Goal: Transaction & Acquisition: Book appointment/travel/reservation

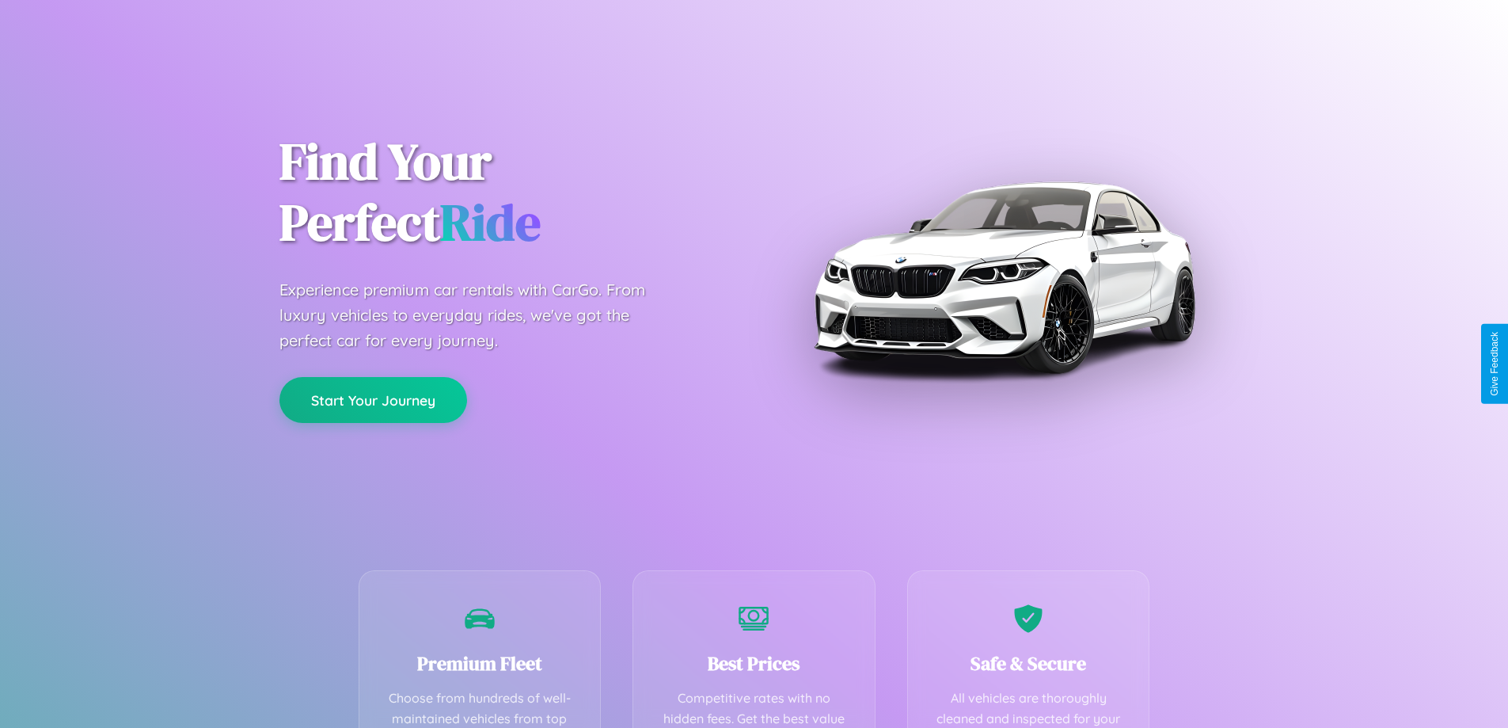
scroll to position [462, 0]
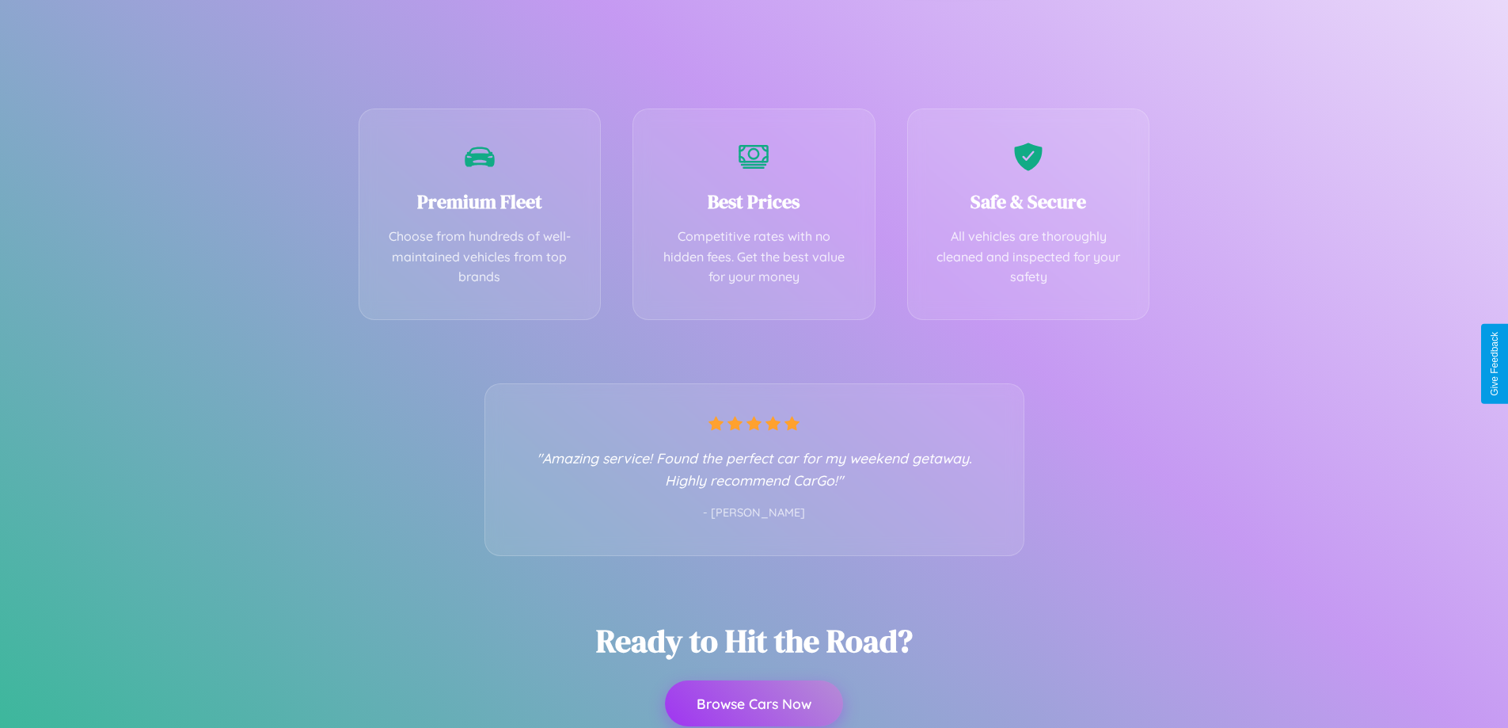
click at [754, 703] on button "Browse Cars Now" at bounding box center [754, 703] width 178 height 46
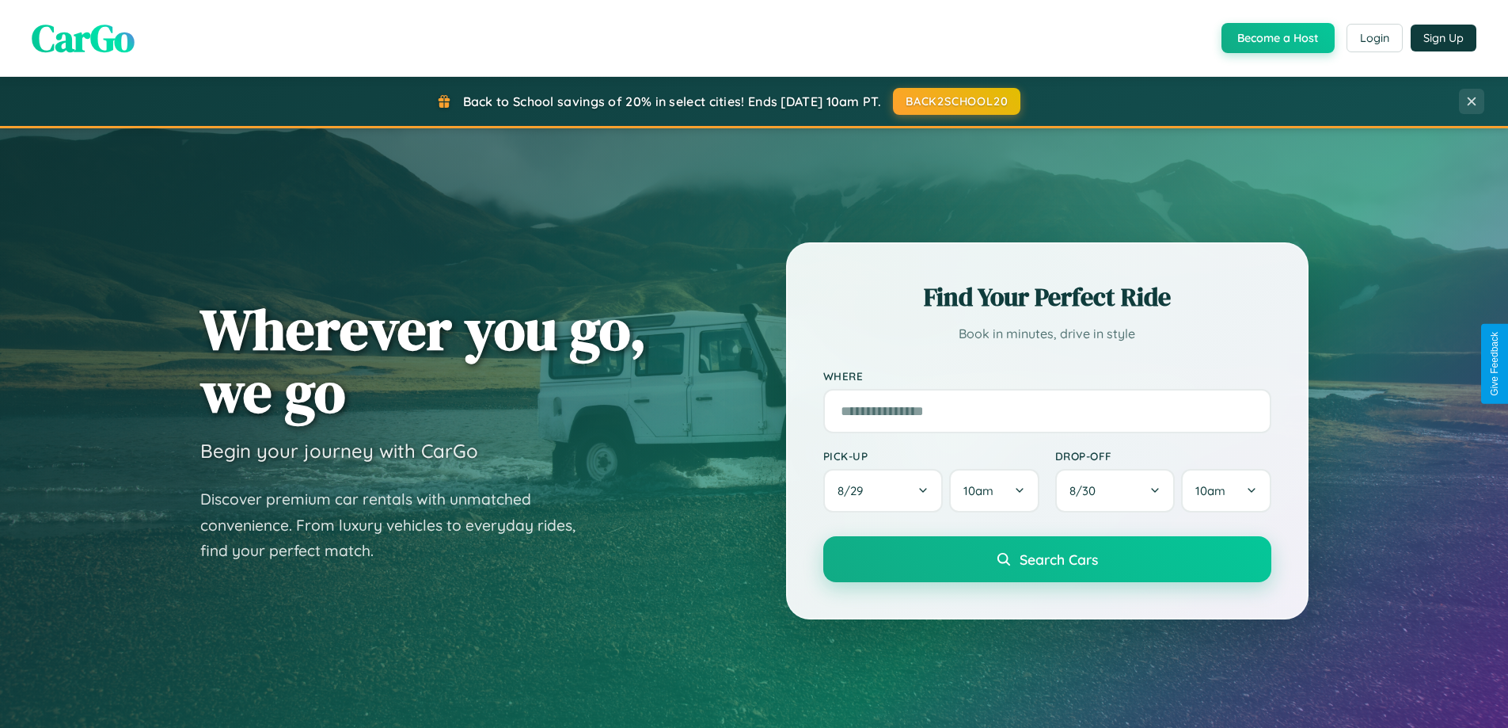
scroll to position [682, 0]
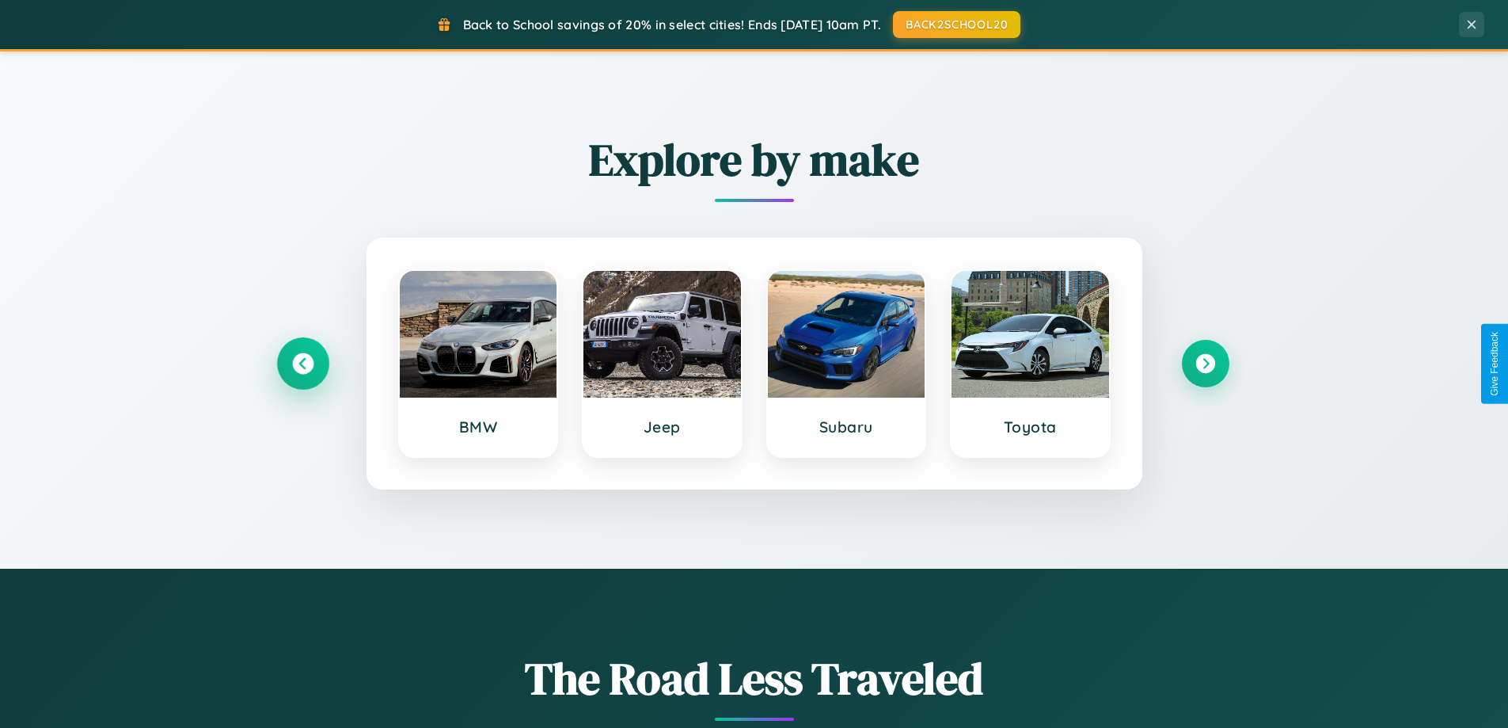
click at [302, 363] on icon at bounding box center [302, 363] width 21 height 21
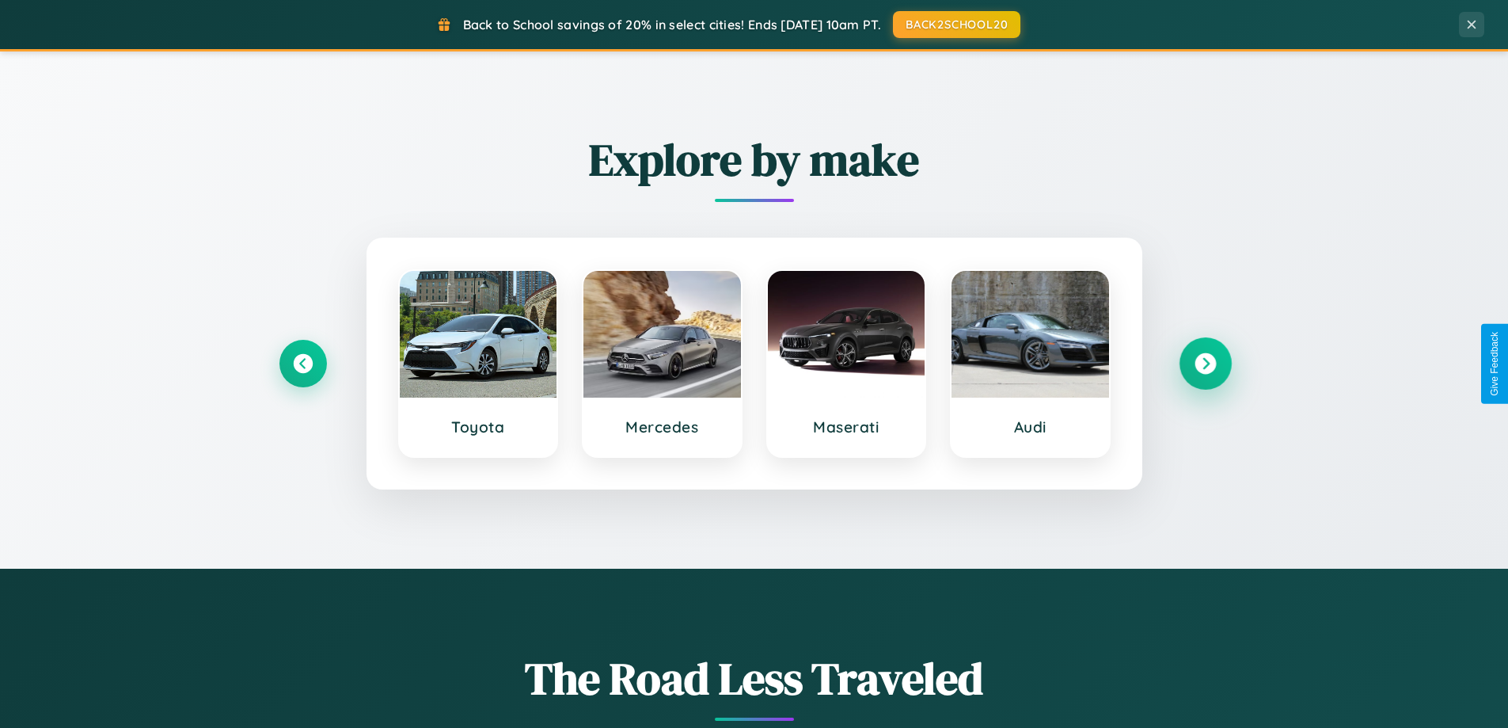
click at [1205, 363] on icon at bounding box center [1205, 363] width 21 height 21
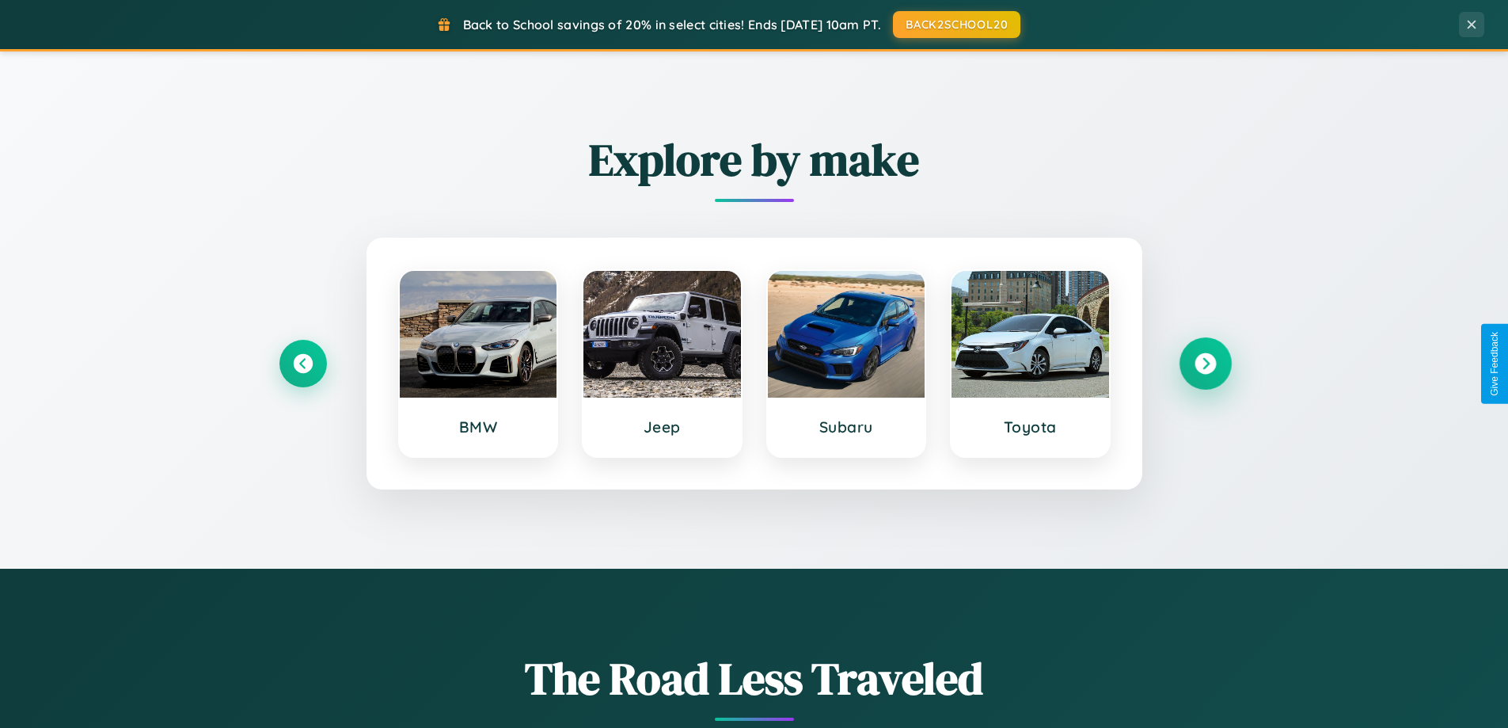
click at [1205, 363] on icon at bounding box center [1205, 363] width 21 height 21
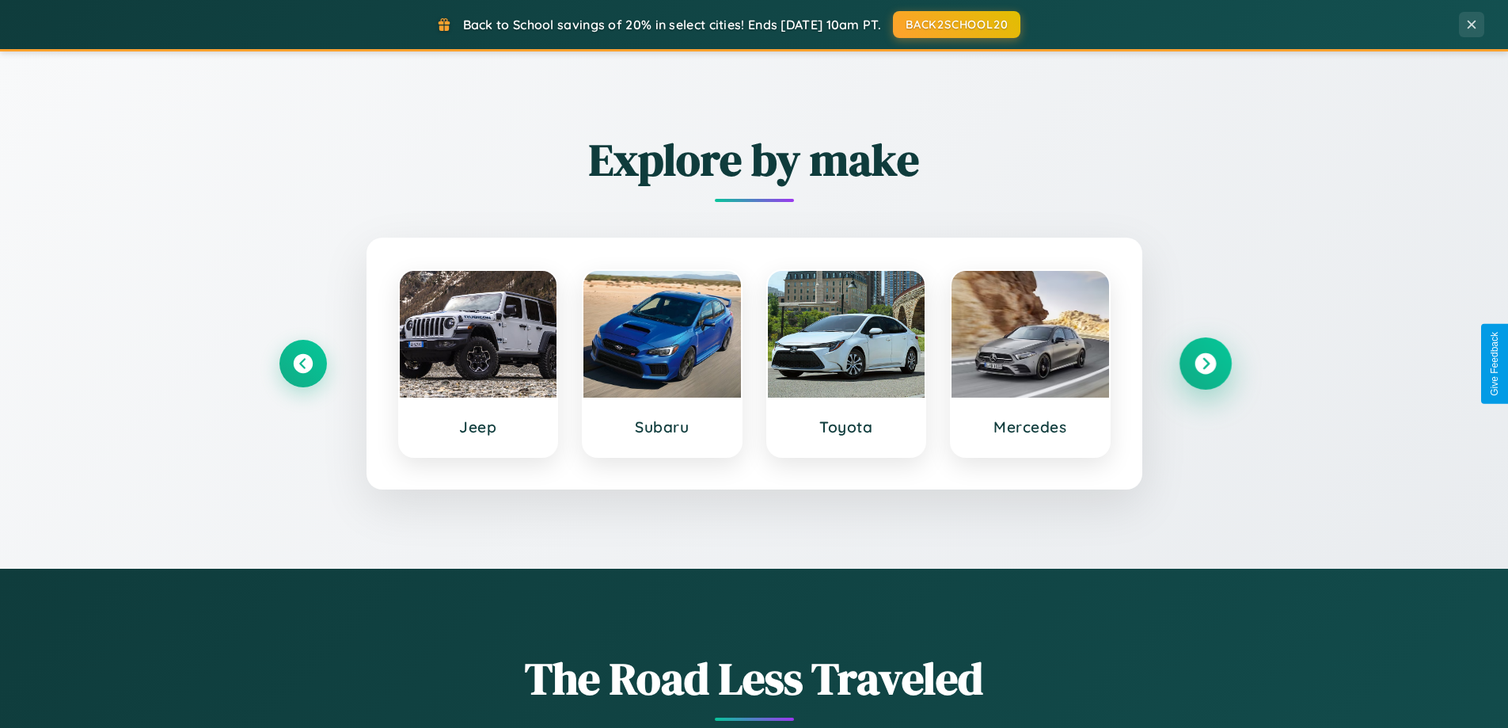
click at [1205, 363] on icon at bounding box center [1205, 363] width 21 height 21
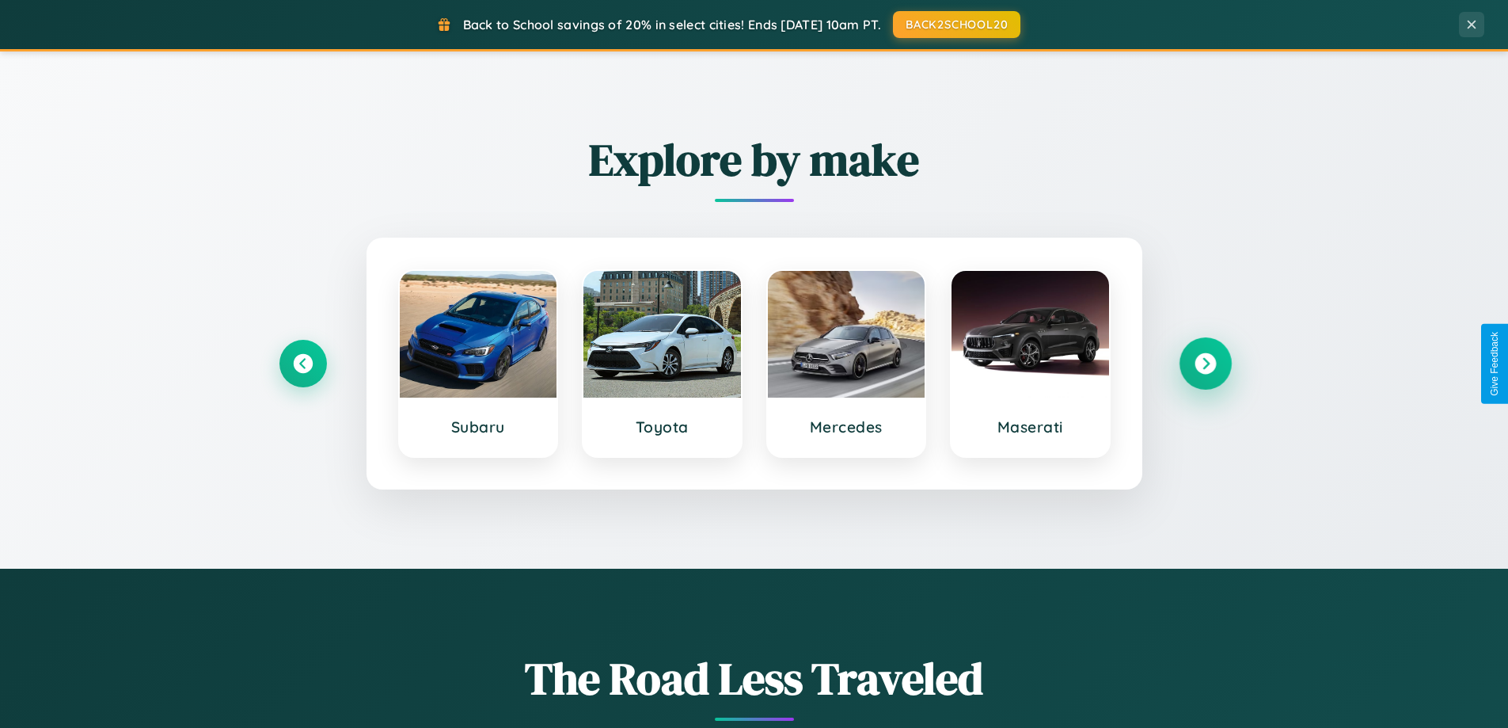
click at [1205, 363] on icon at bounding box center [1205, 363] width 21 height 21
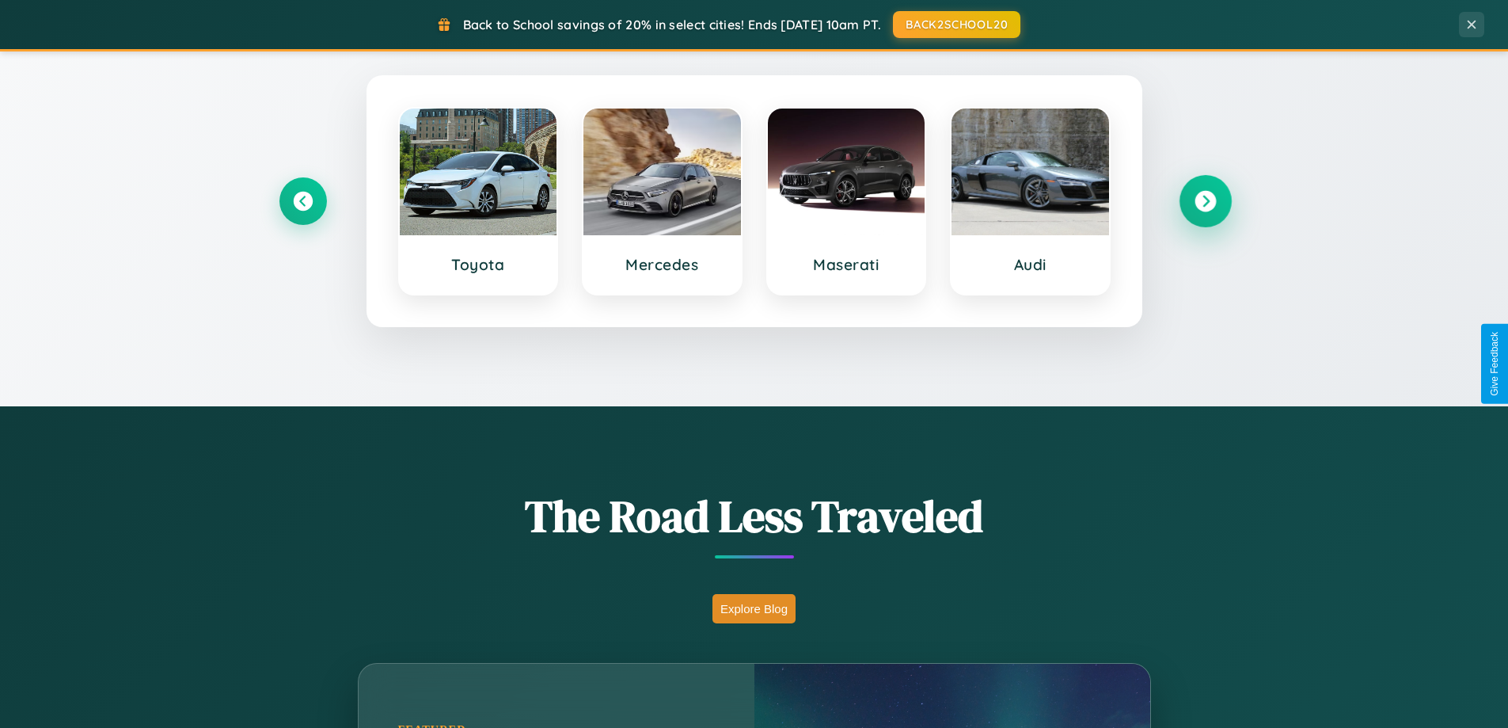
scroll to position [1089, 0]
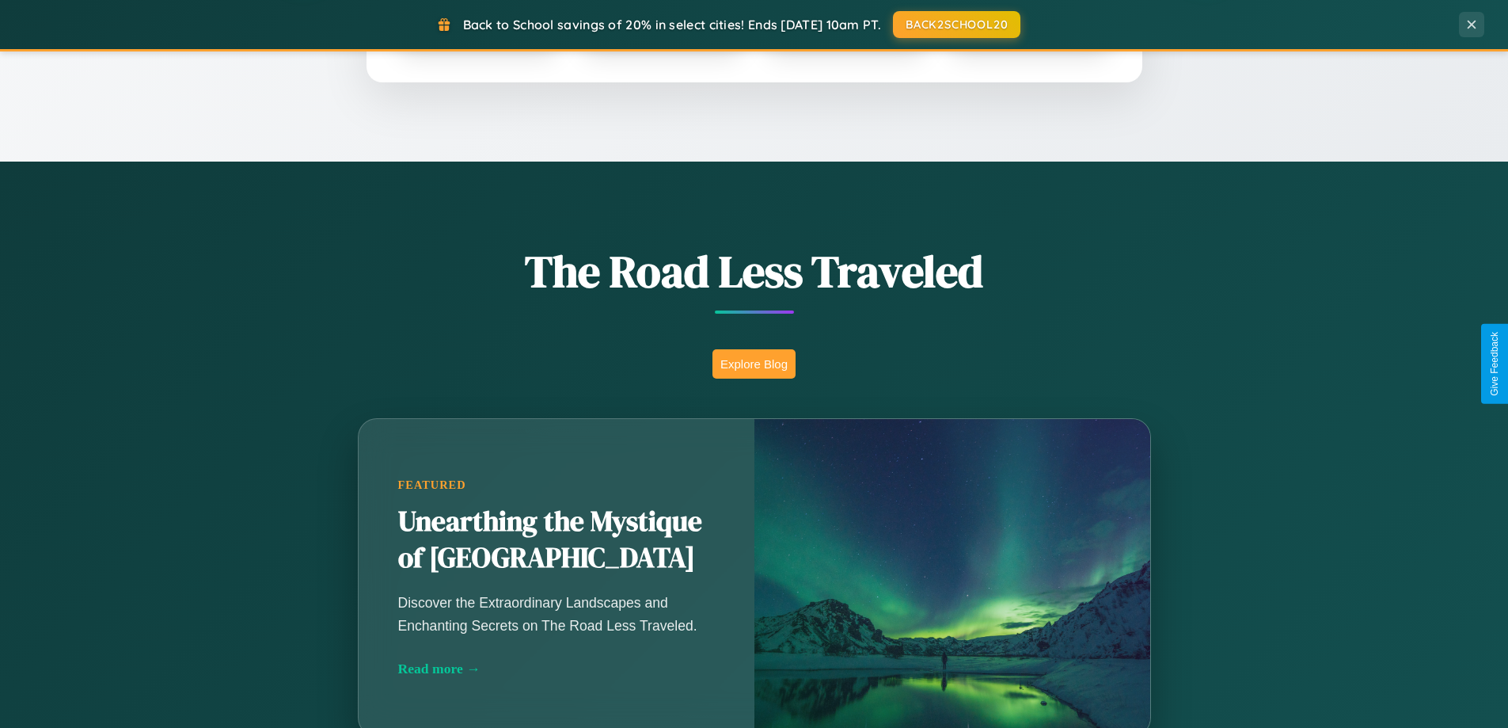
click at [754, 363] on button "Explore Blog" at bounding box center [754, 363] width 83 height 29
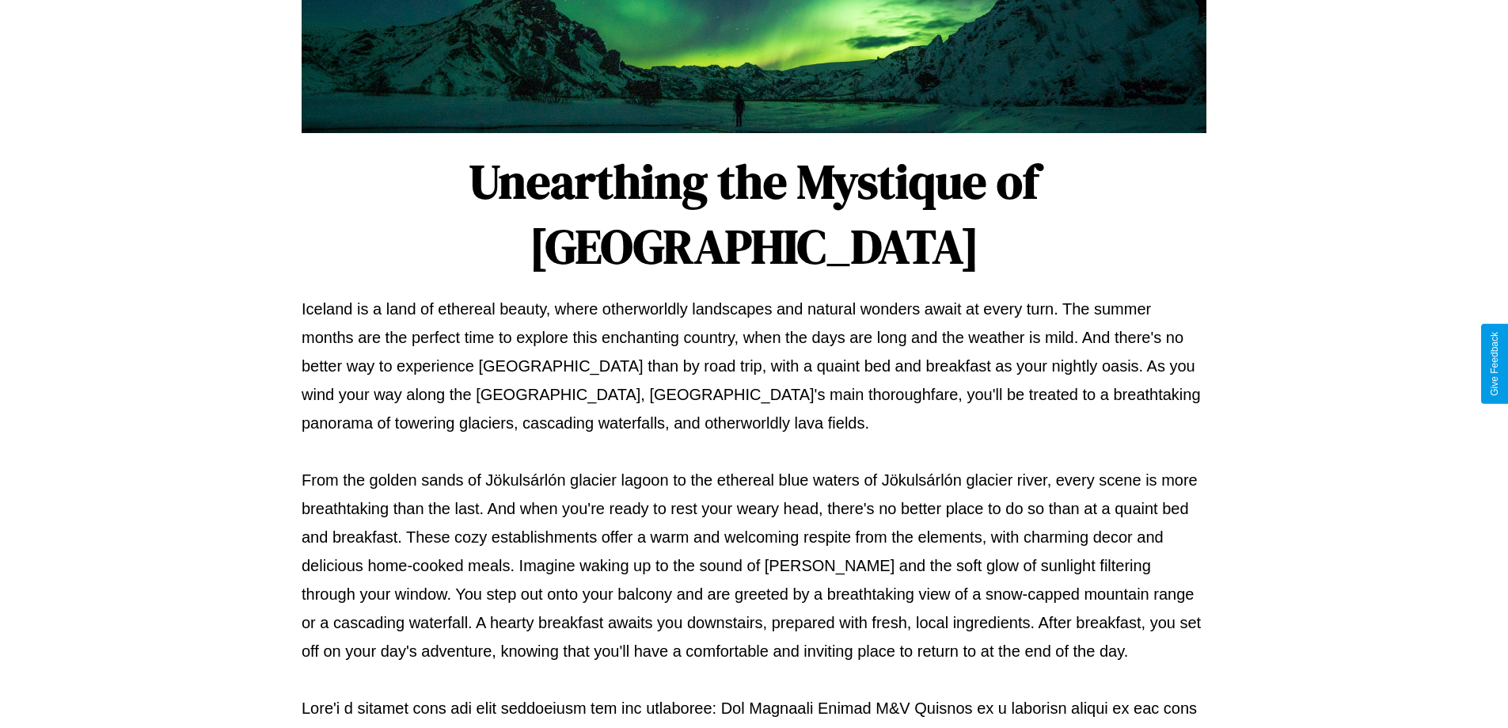
scroll to position [512, 0]
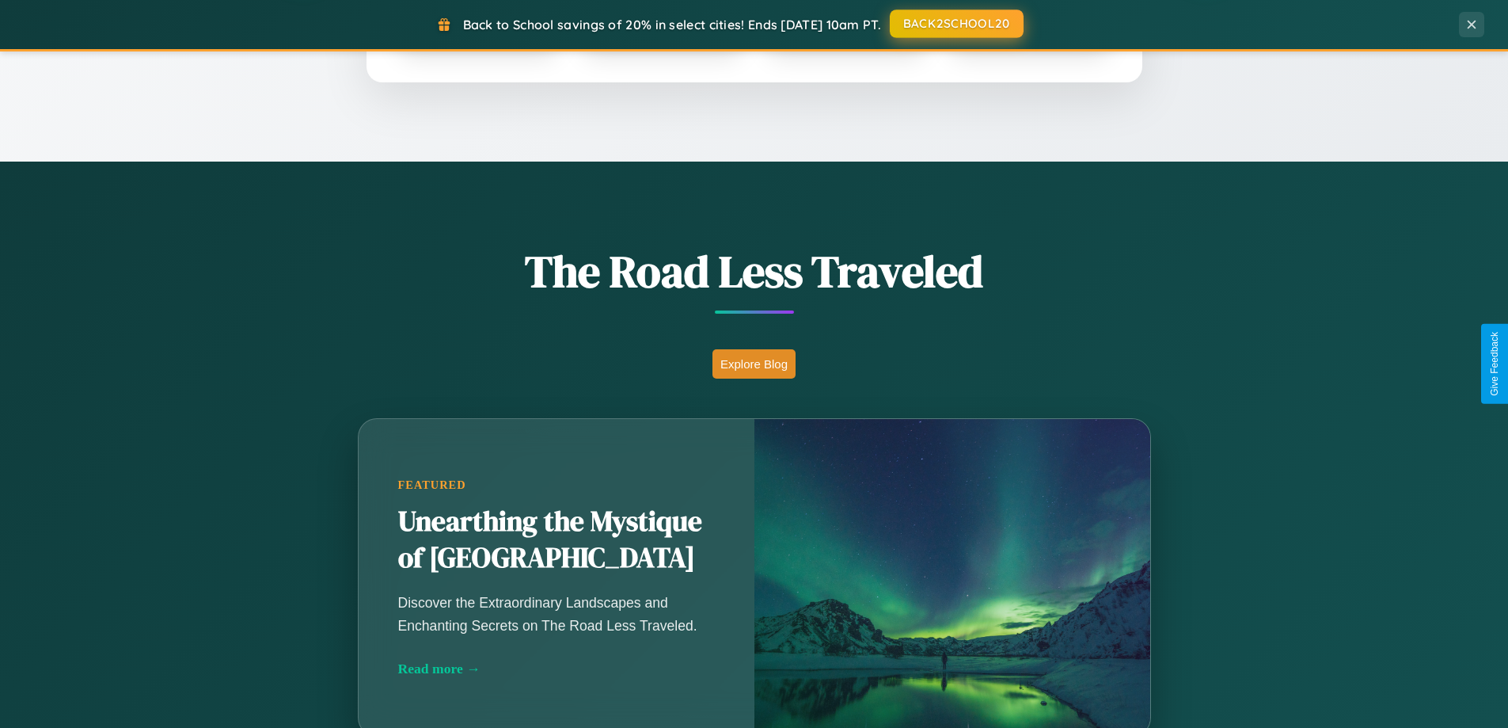
click at [956, 24] on button "BACK2SCHOOL20" at bounding box center [957, 24] width 134 height 29
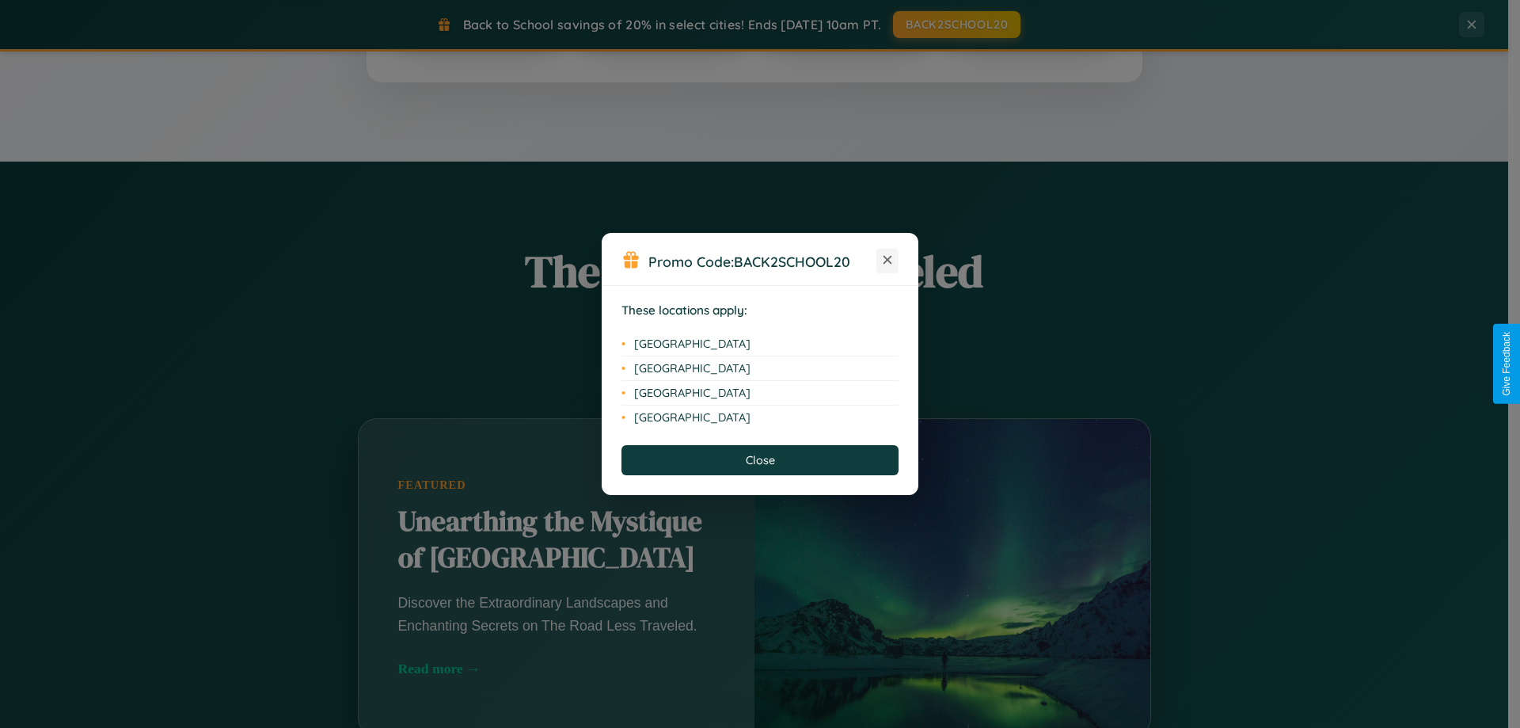
click at [888, 260] on icon at bounding box center [888, 260] width 9 height 9
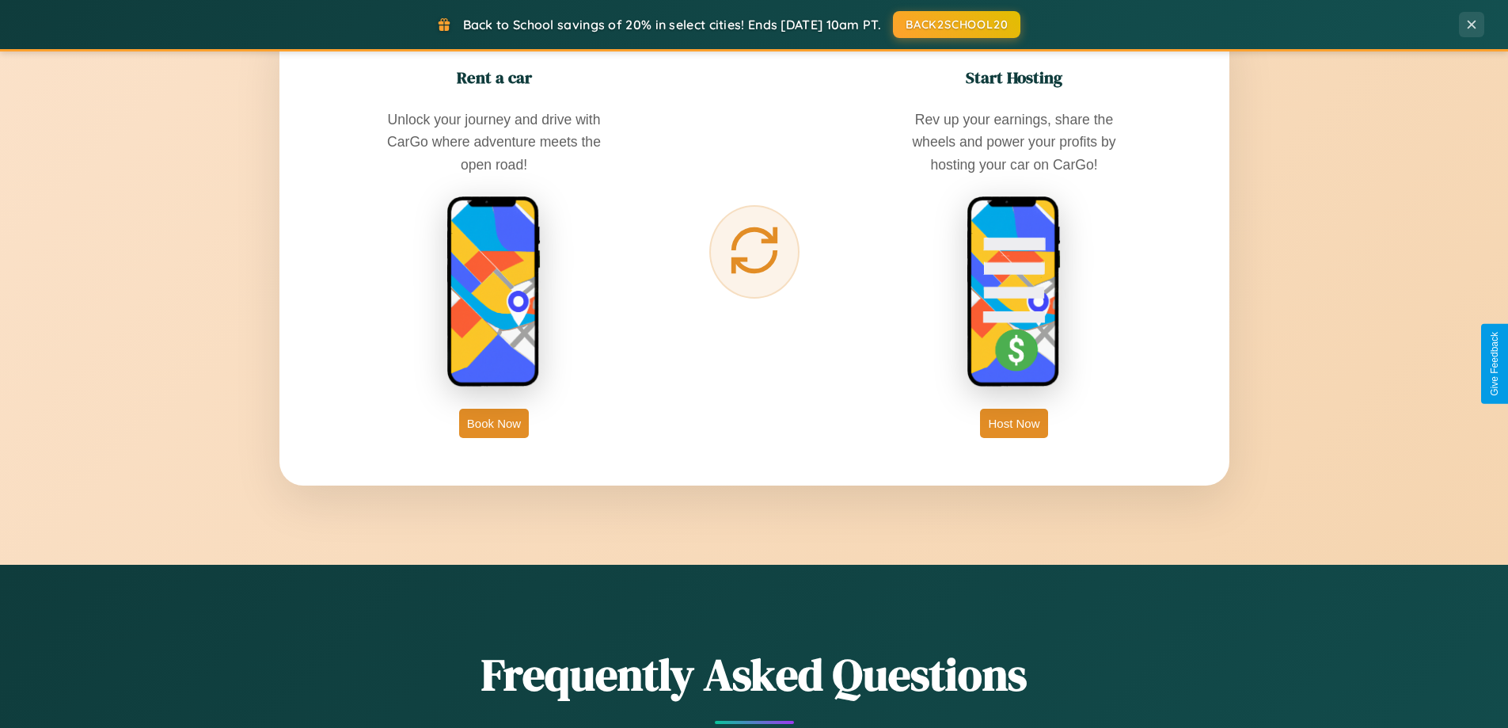
scroll to position [2544, 0]
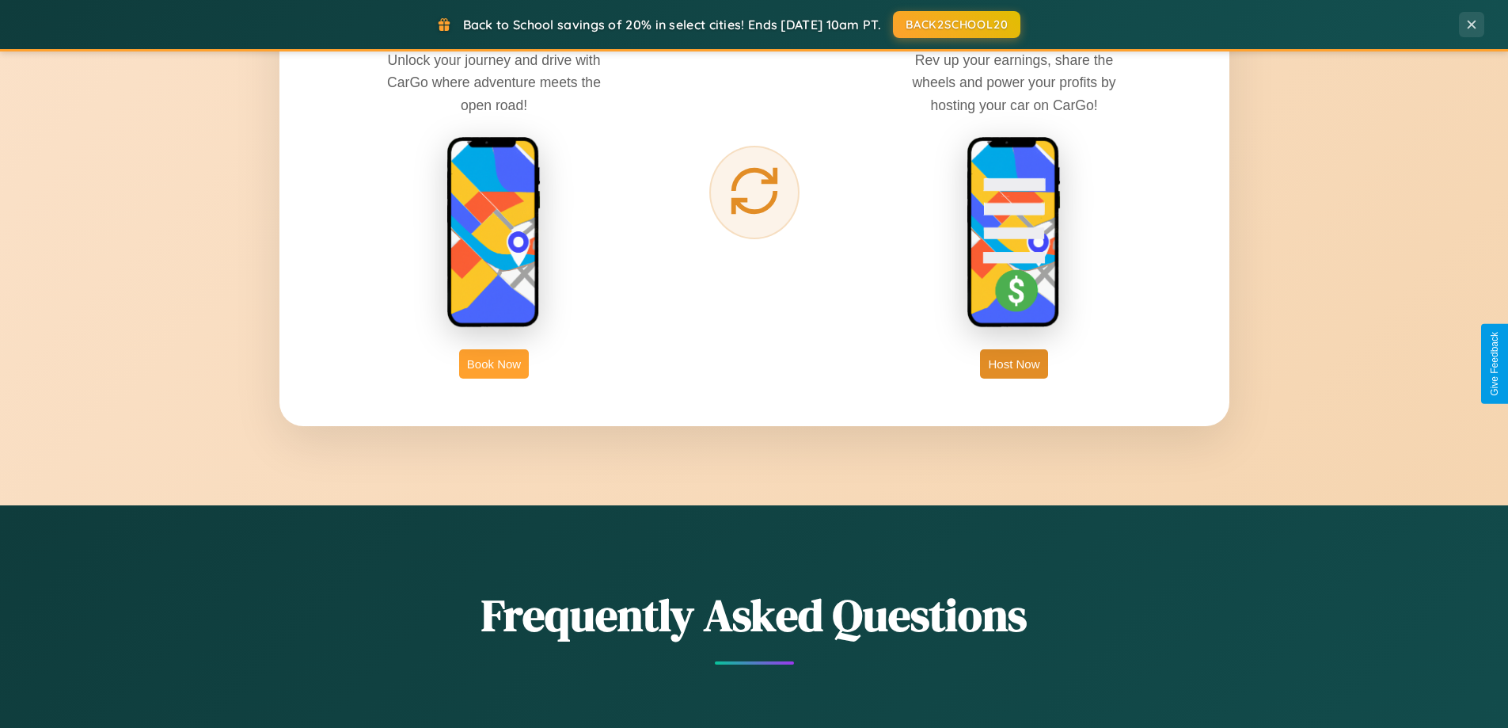
click at [494, 363] on button "Book Now" at bounding box center [494, 363] width 70 height 29
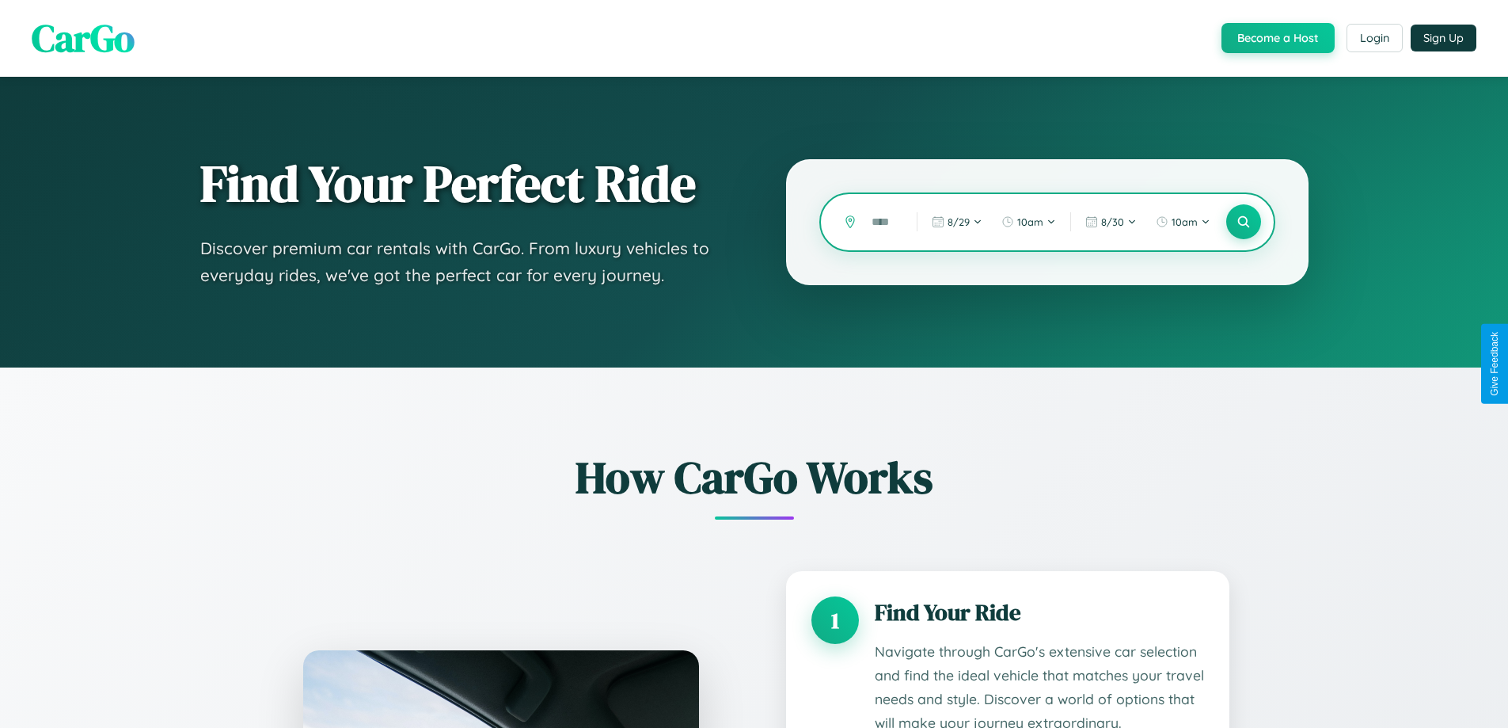
click at [883, 222] on input "text" at bounding box center [882, 222] width 37 height 28
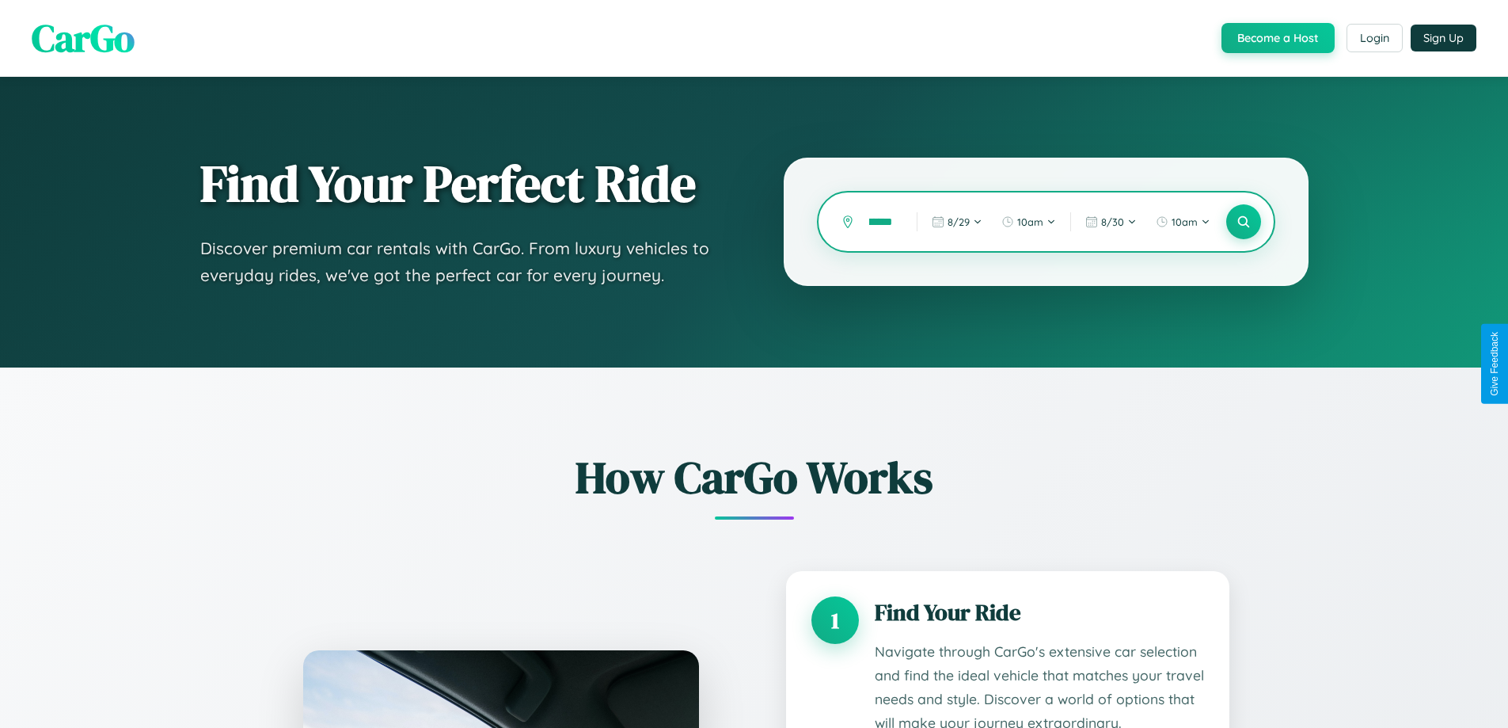
scroll to position [0, 21]
type input "*******"
click at [1243, 222] on icon at bounding box center [1243, 222] width 15 height 15
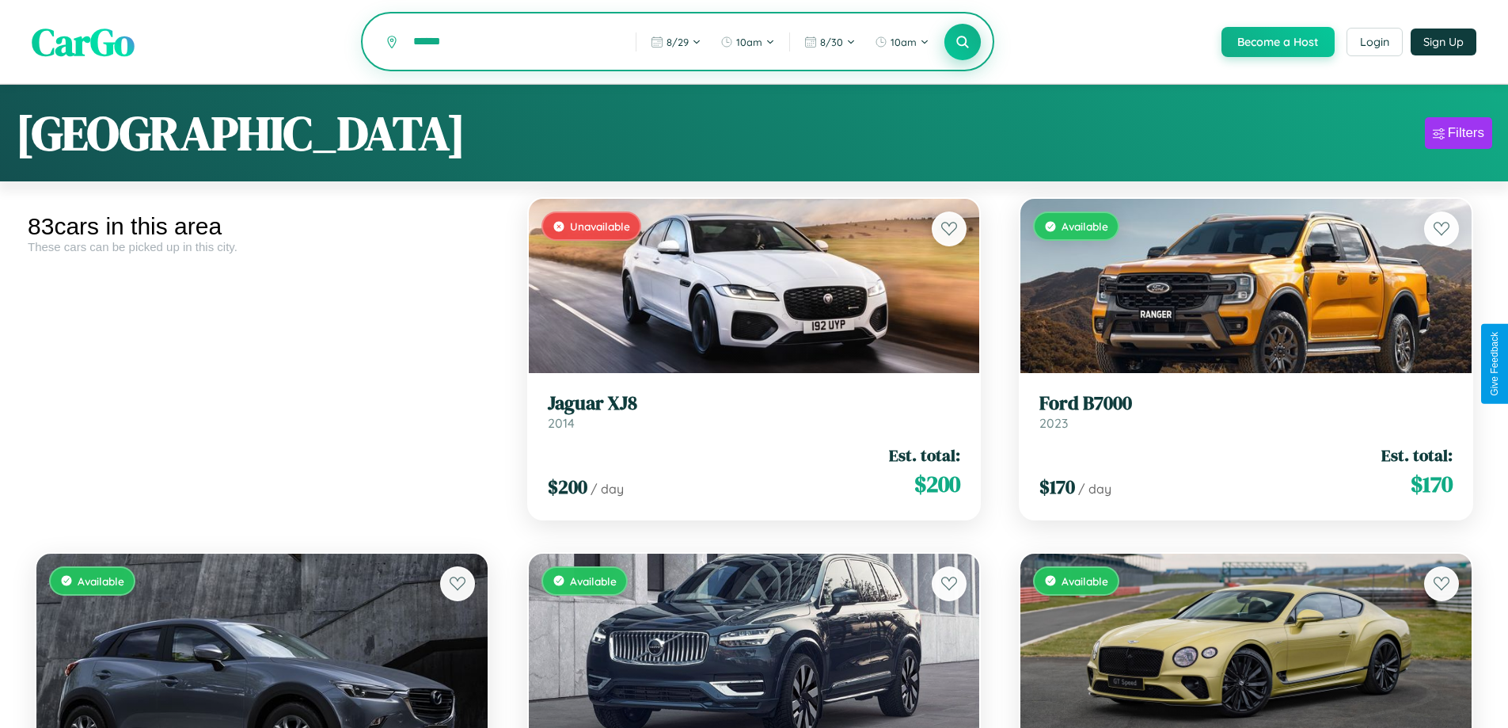
type input "******"
click at [962, 43] on icon at bounding box center [963, 41] width 15 height 15
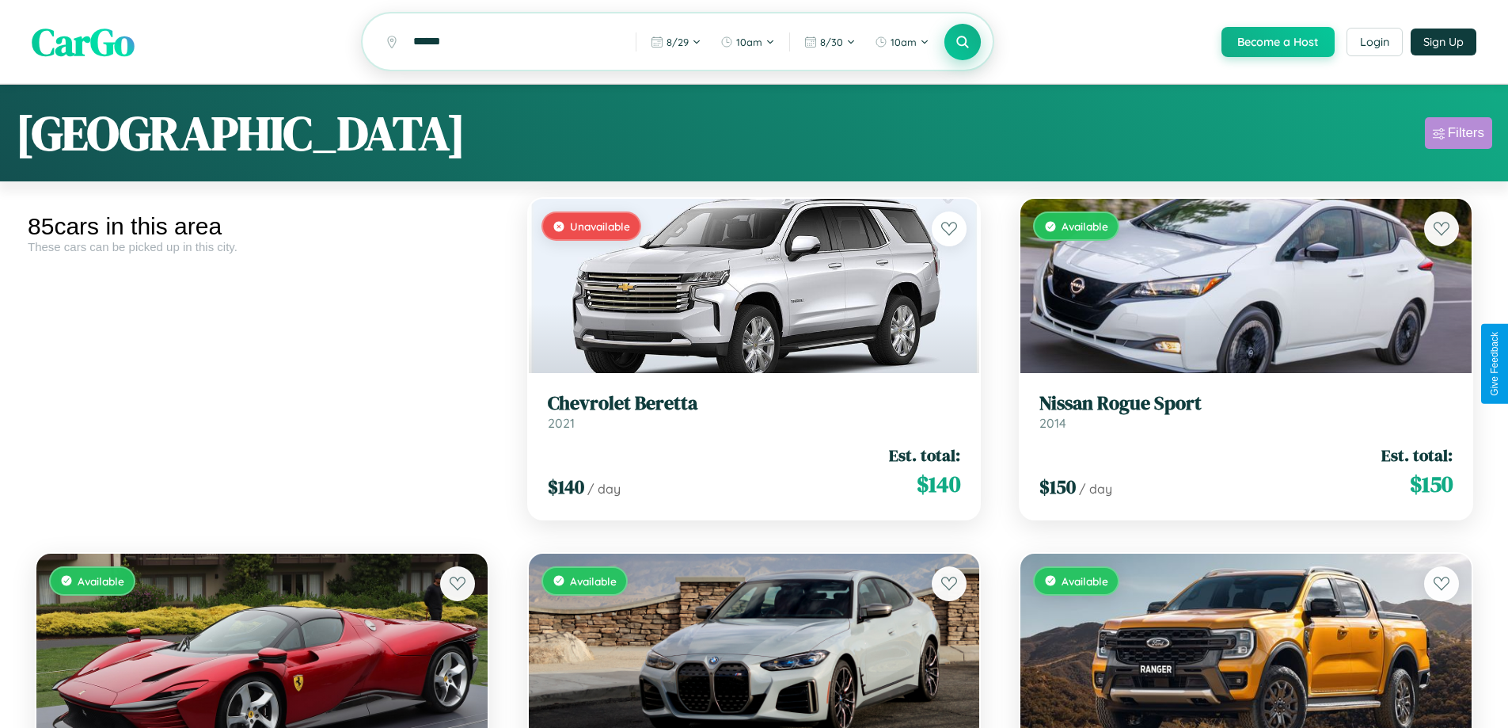
click at [1458, 135] on div "Filters" at bounding box center [1466, 133] width 36 height 16
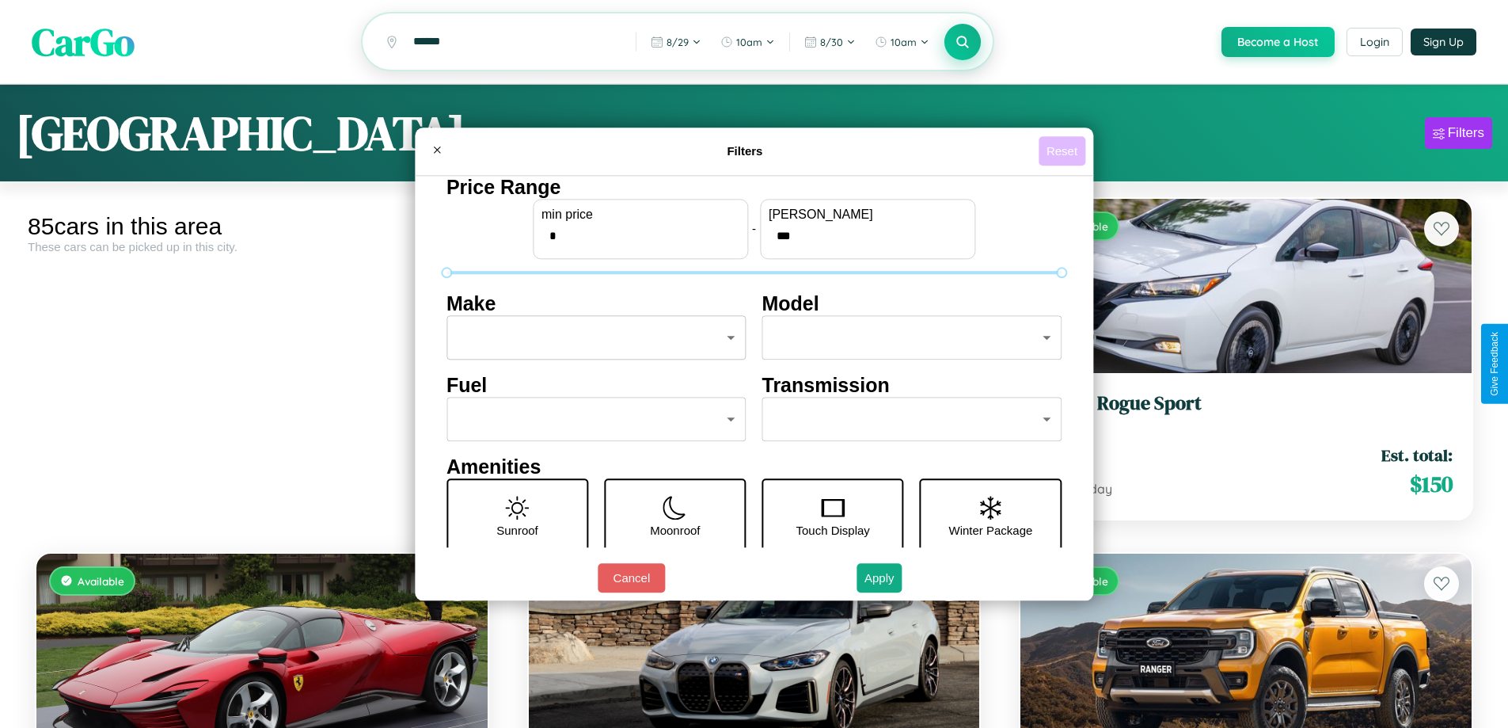
click at [1064, 150] on button "Reset" at bounding box center [1062, 150] width 47 height 29
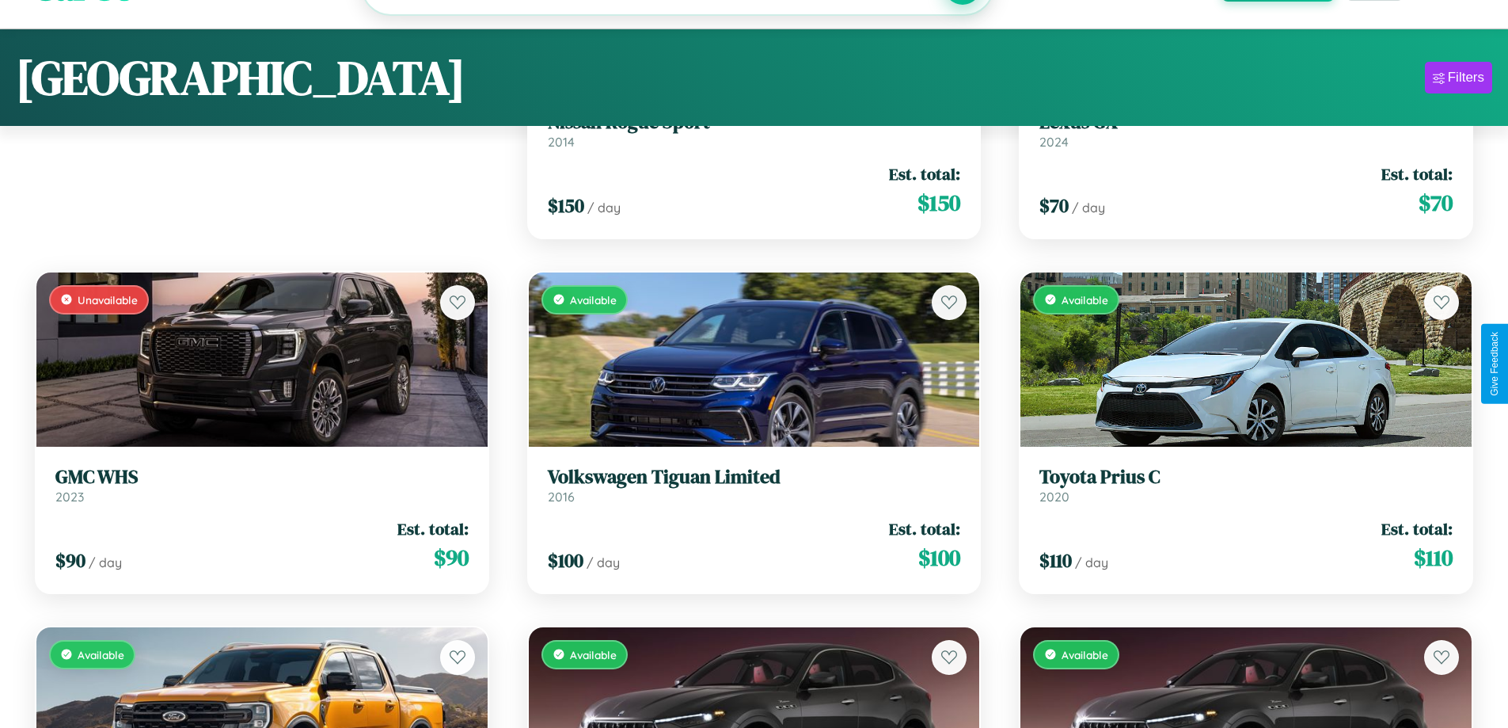
scroll to position [8022, 0]
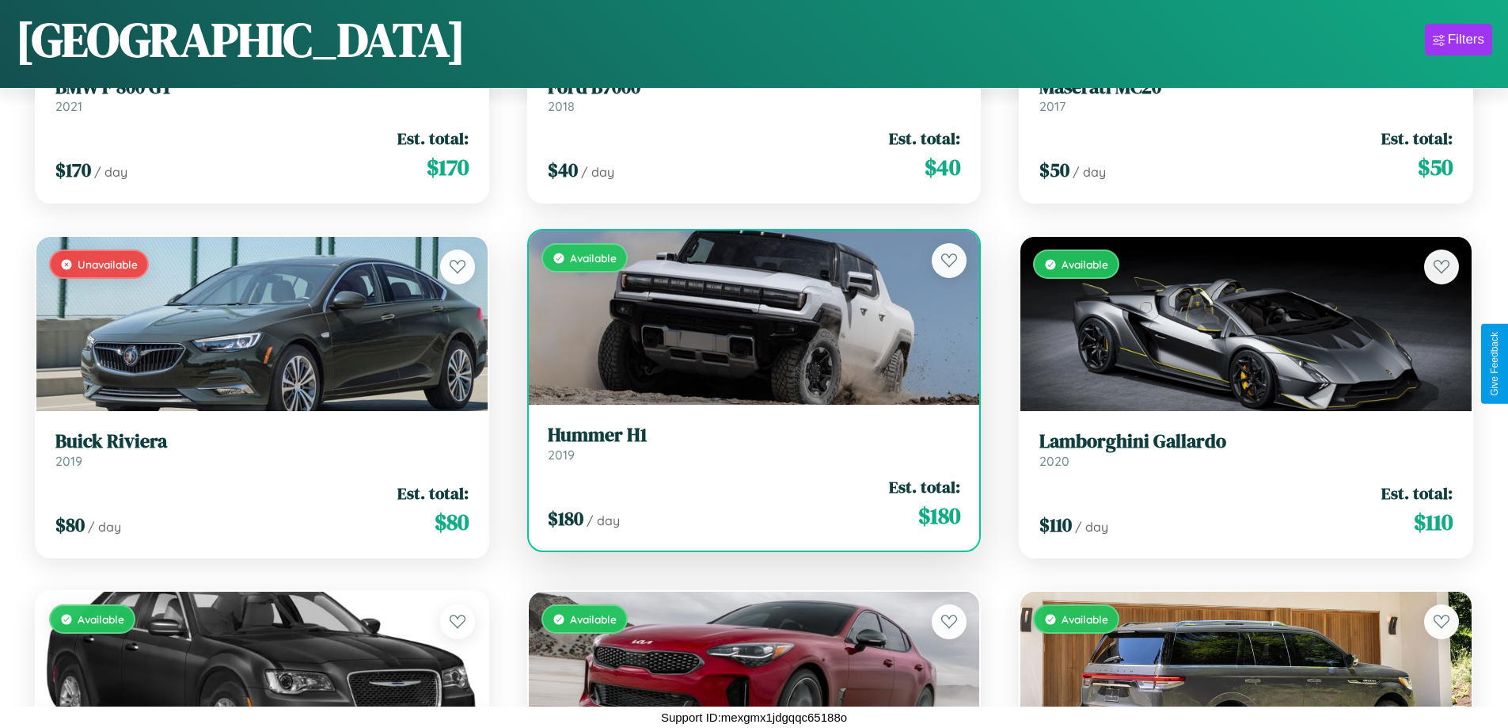
click at [747, 443] on h3 "Hummer H1" at bounding box center [754, 435] width 413 height 23
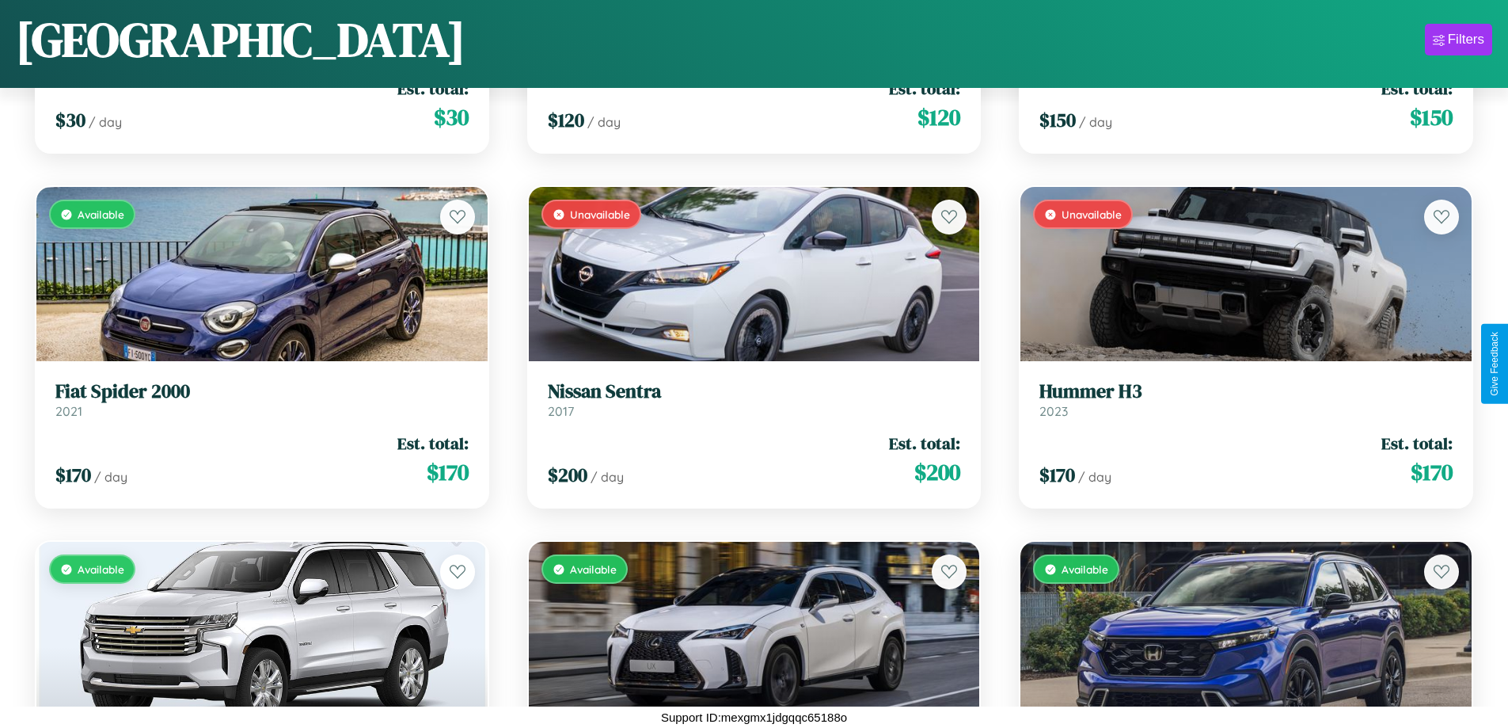
scroll to position [6250, 0]
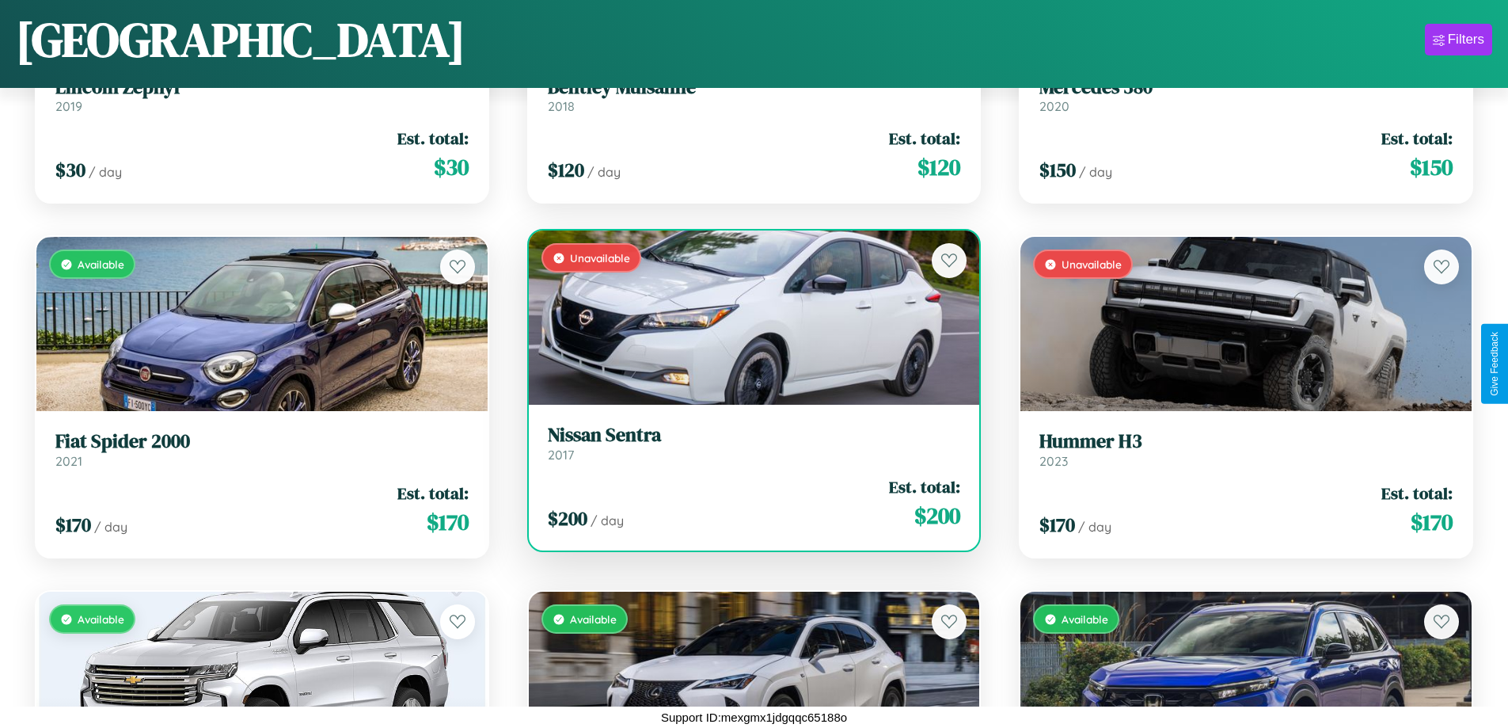
click at [747, 443] on h3 "Nissan Sentra" at bounding box center [754, 435] width 413 height 23
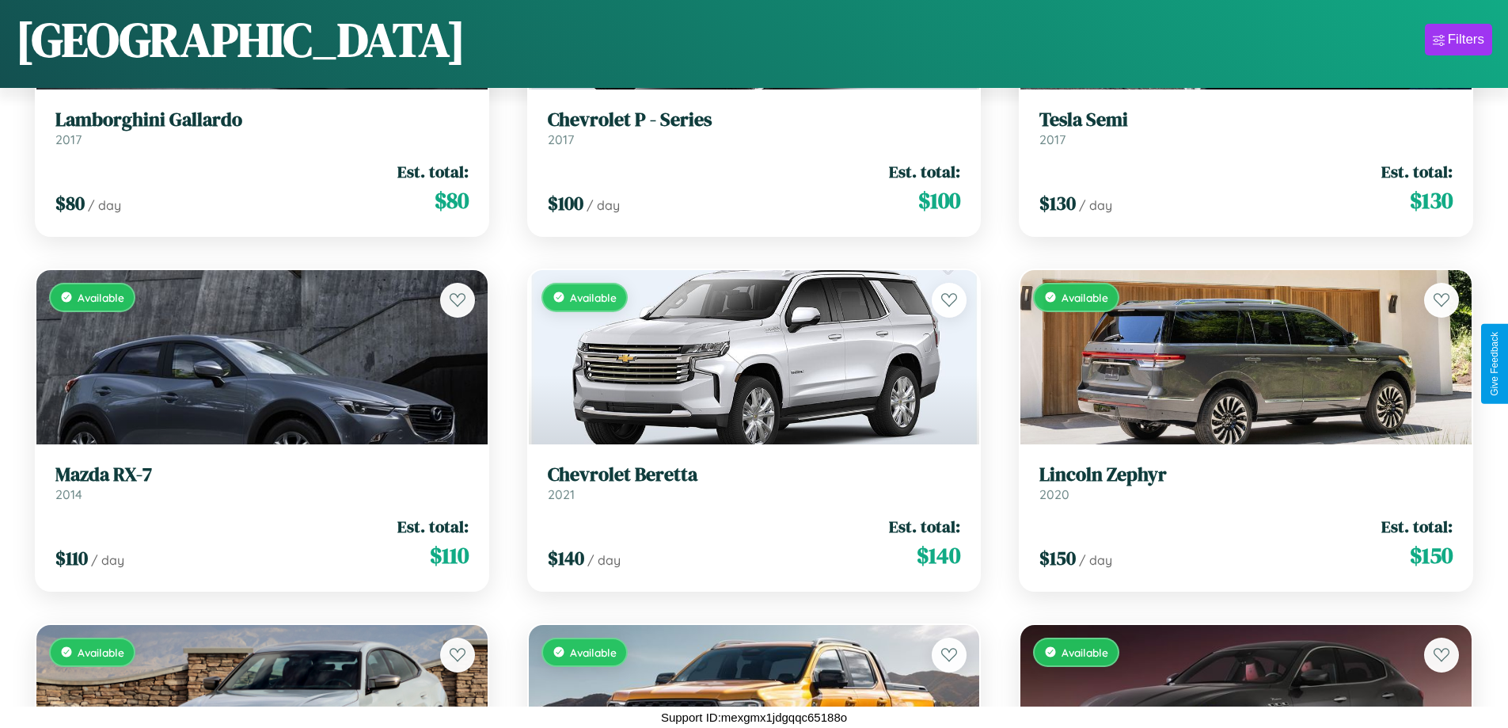
scroll to position [8022, 0]
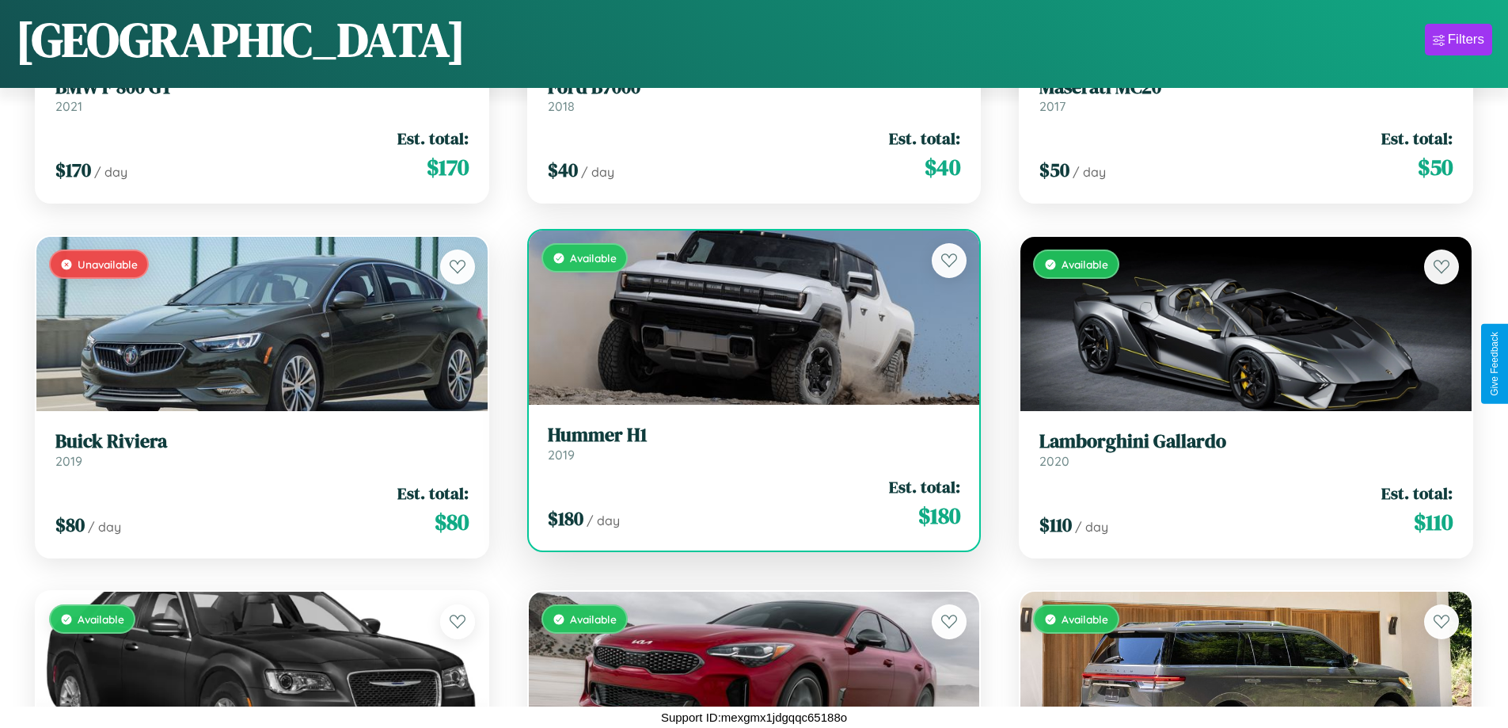
click at [747, 443] on h3 "Hummer H1" at bounding box center [754, 435] width 413 height 23
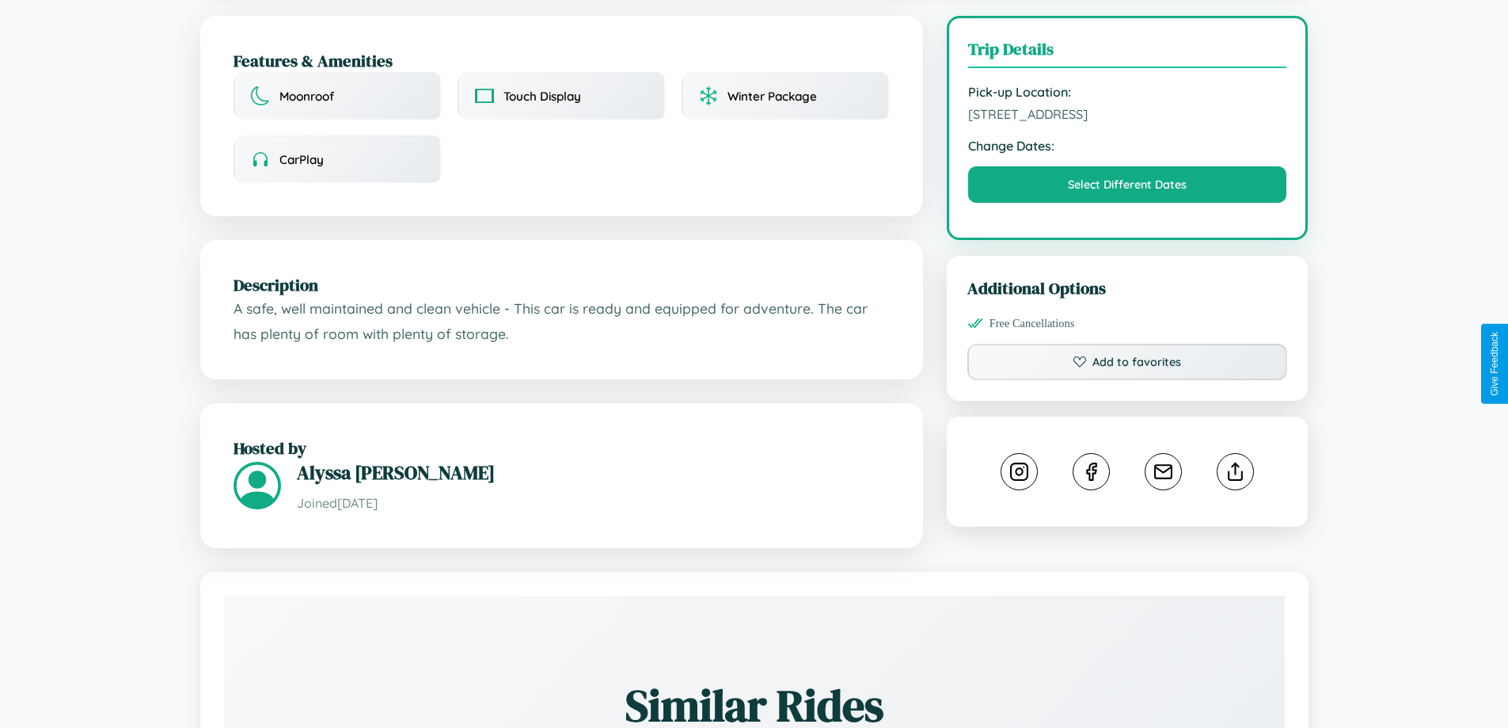
scroll to position [411, 0]
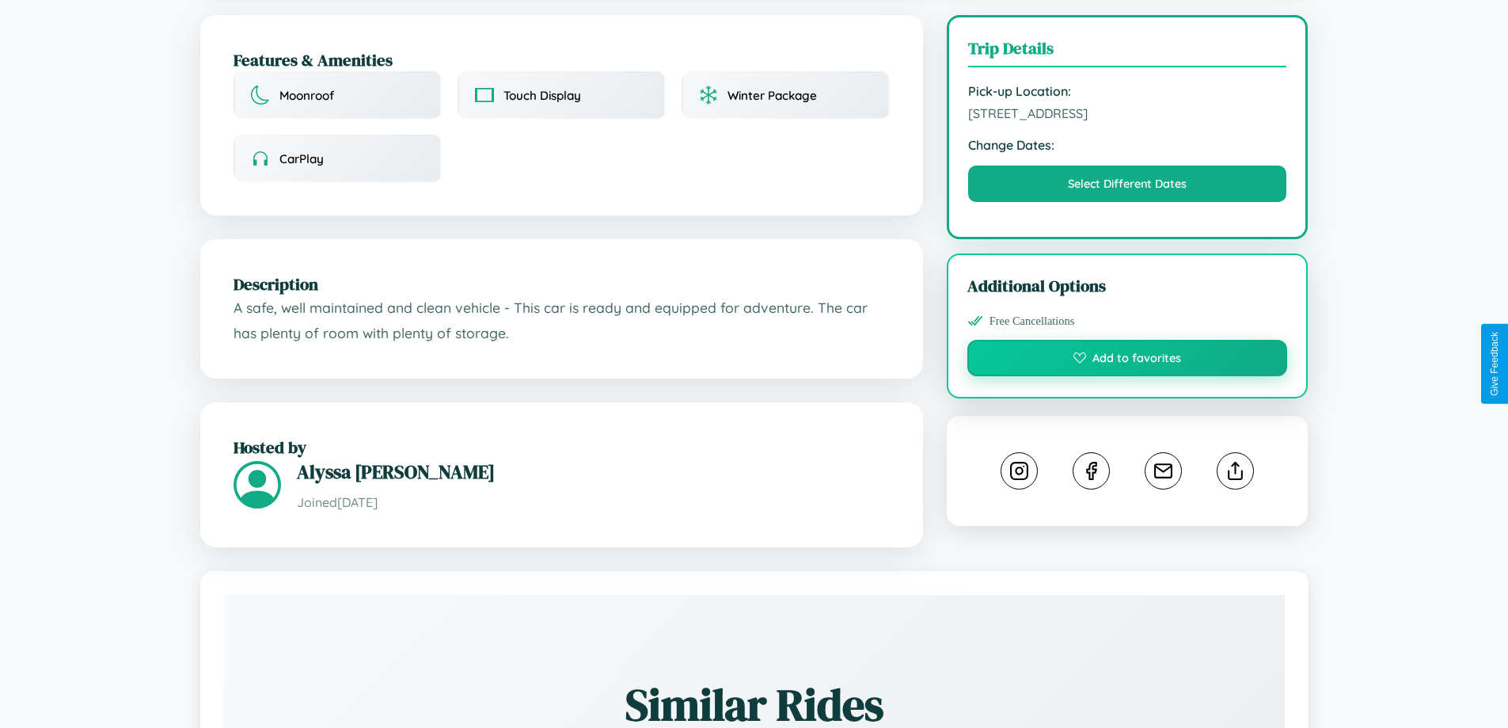
click at [1127, 363] on button "Add to favorites" at bounding box center [1127, 358] width 321 height 36
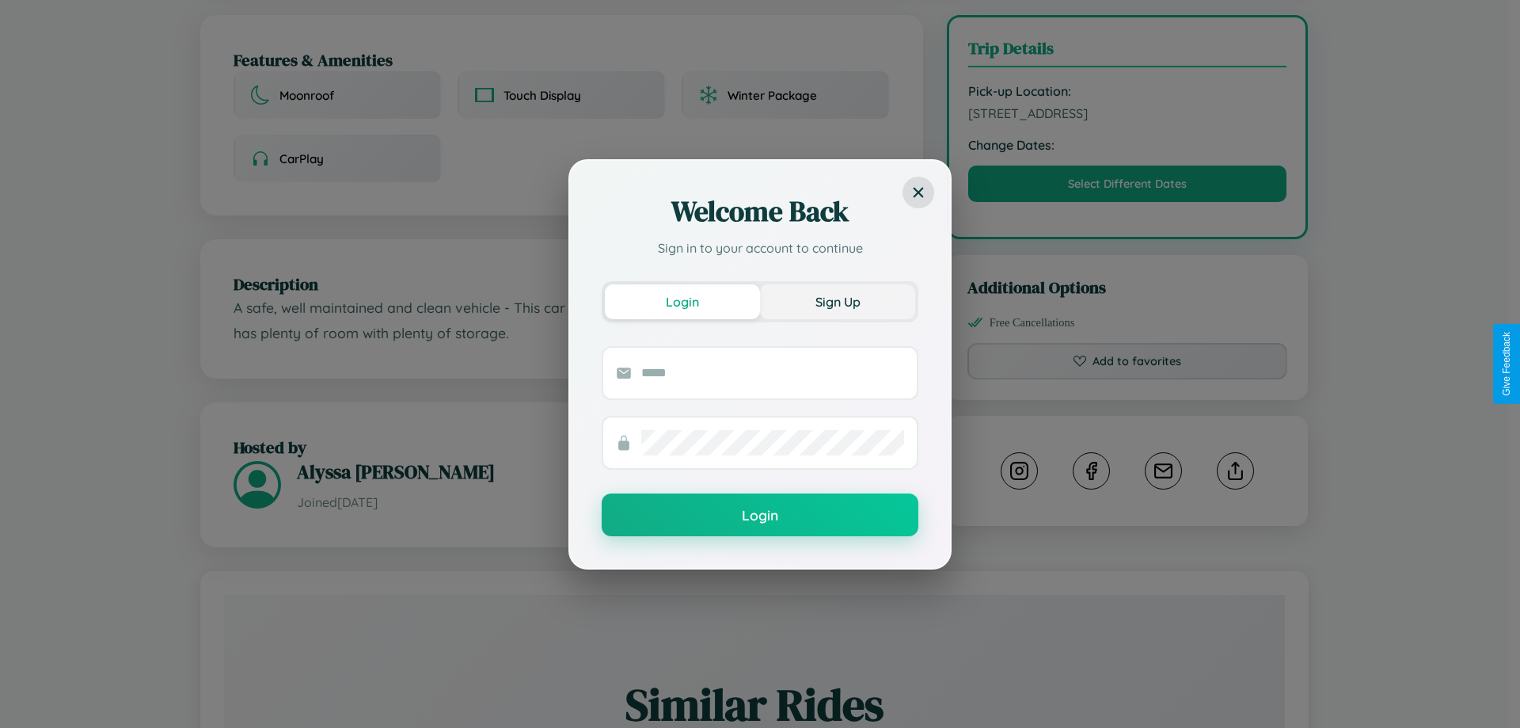
click at [838, 301] on button "Sign Up" at bounding box center [837, 301] width 155 height 35
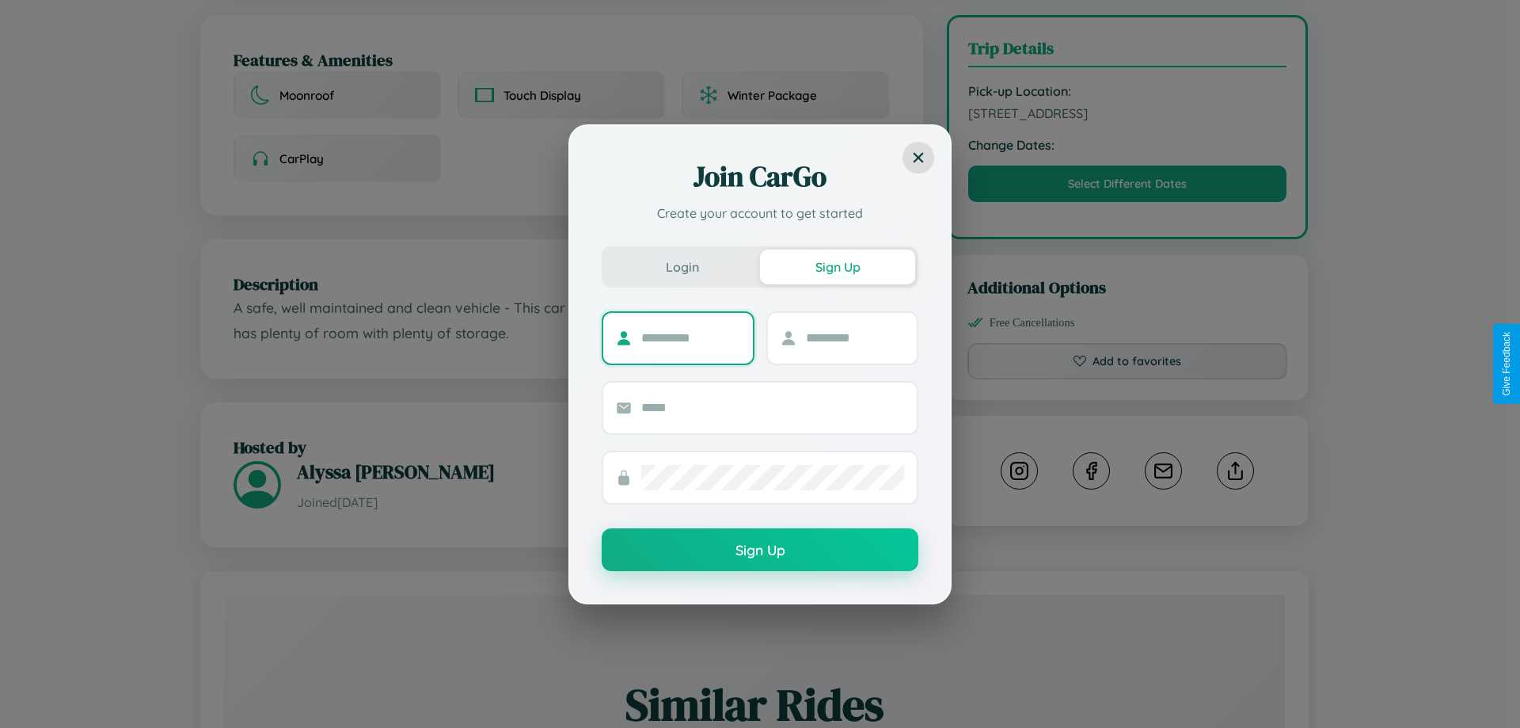
click at [690, 337] on input "text" at bounding box center [690, 337] width 99 height 25
type input "*****"
click at [854, 337] on input "text" at bounding box center [855, 337] width 99 height 25
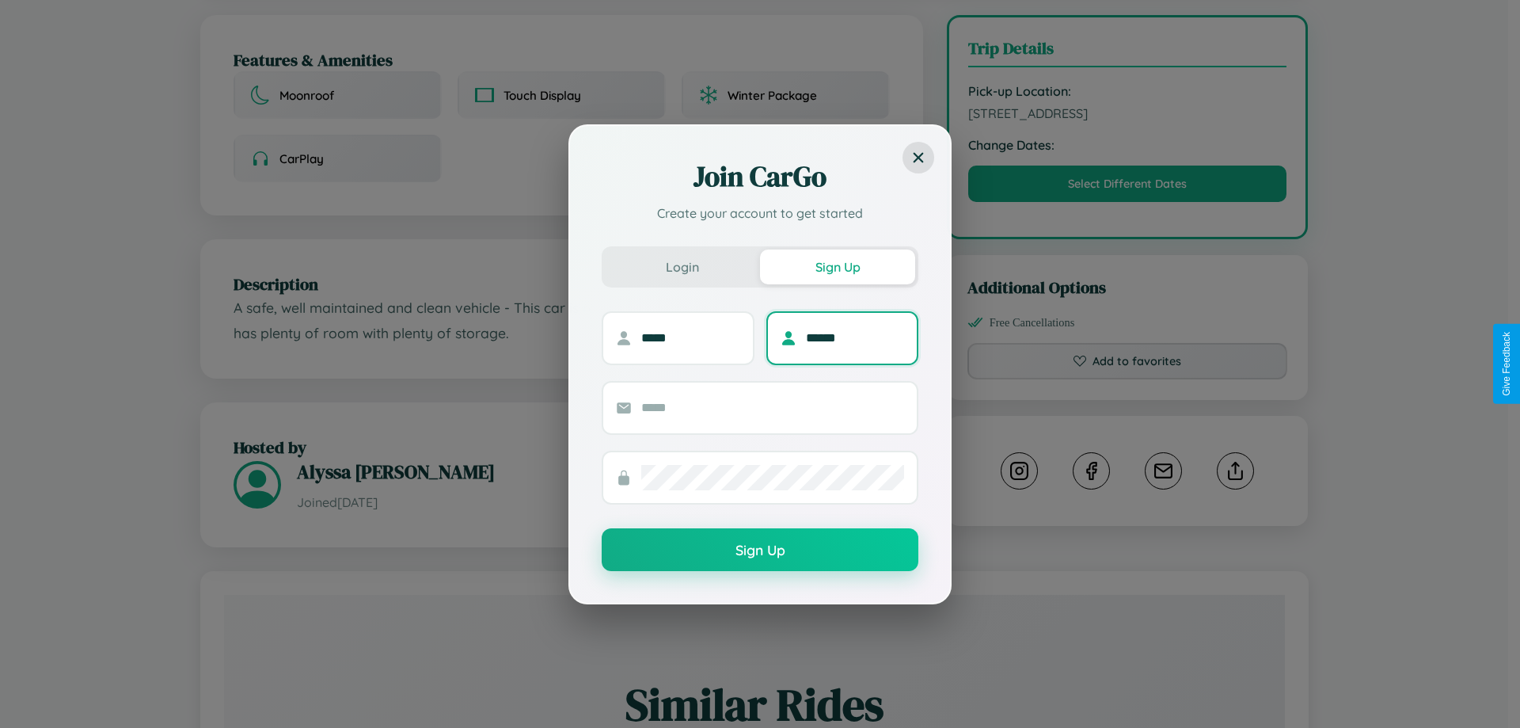
type input "******"
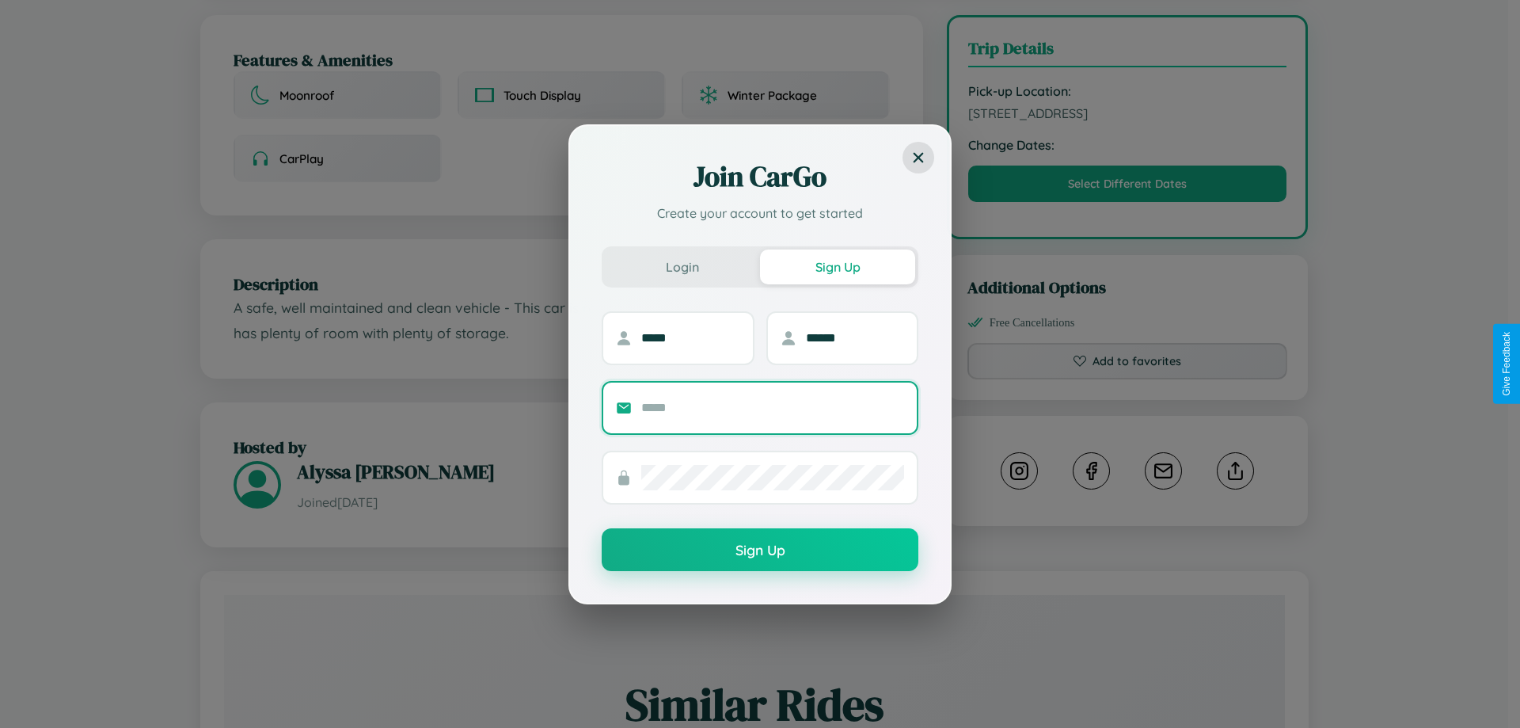
click at [773, 407] on input "text" at bounding box center [772, 407] width 263 height 25
type input "**********"
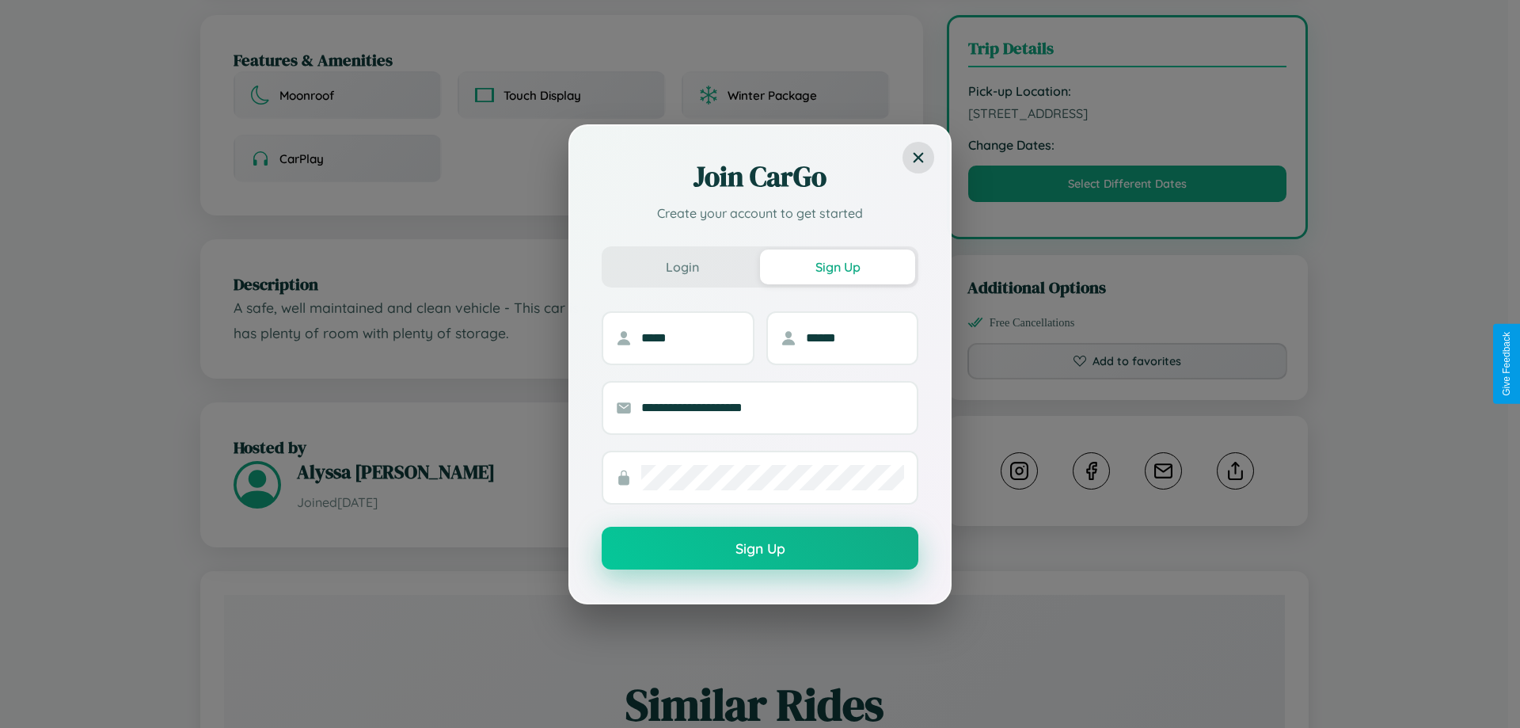
click at [760, 548] on button "Sign Up" at bounding box center [760, 547] width 317 height 43
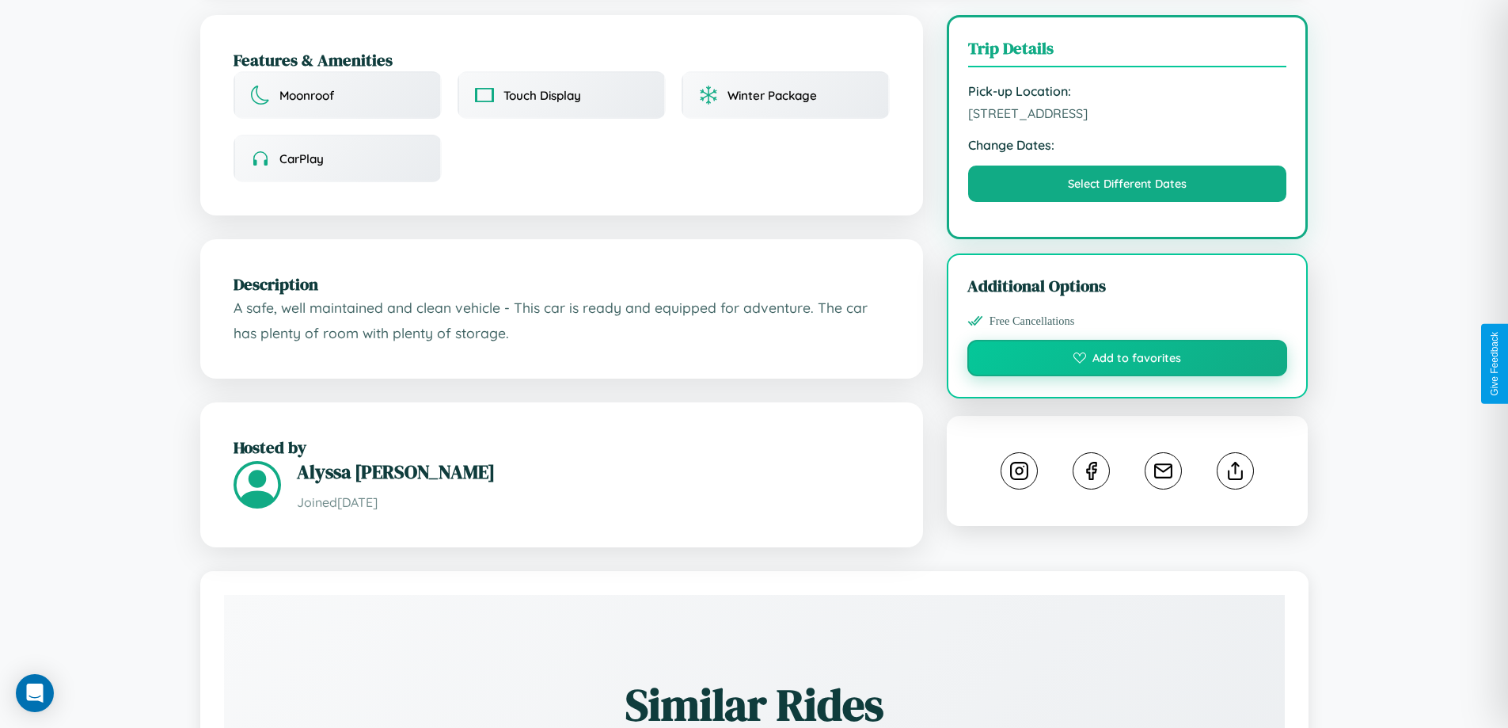
click at [1127, 360] on button "Add to favorites" at bounding box center [1127, 358] width 321 height 36
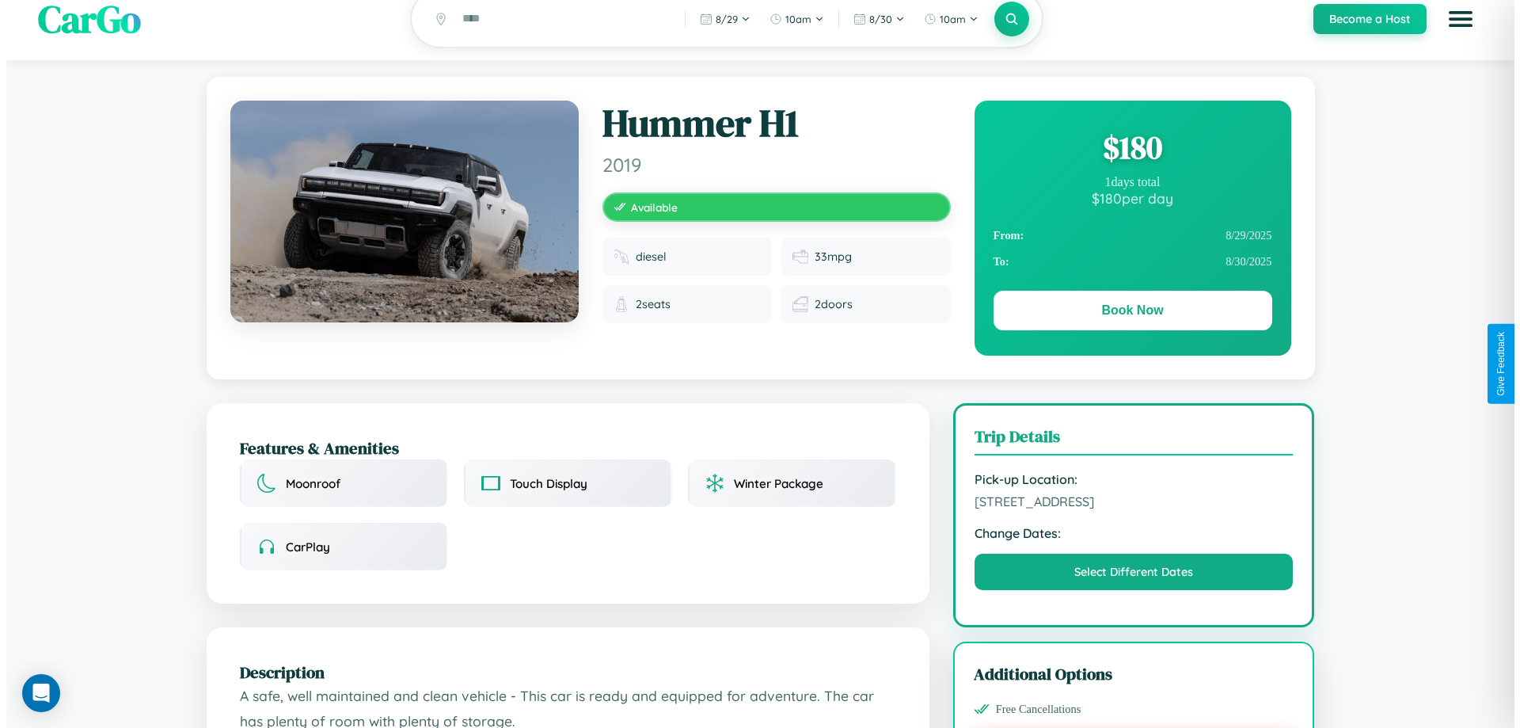
scroll to position [0, 0]
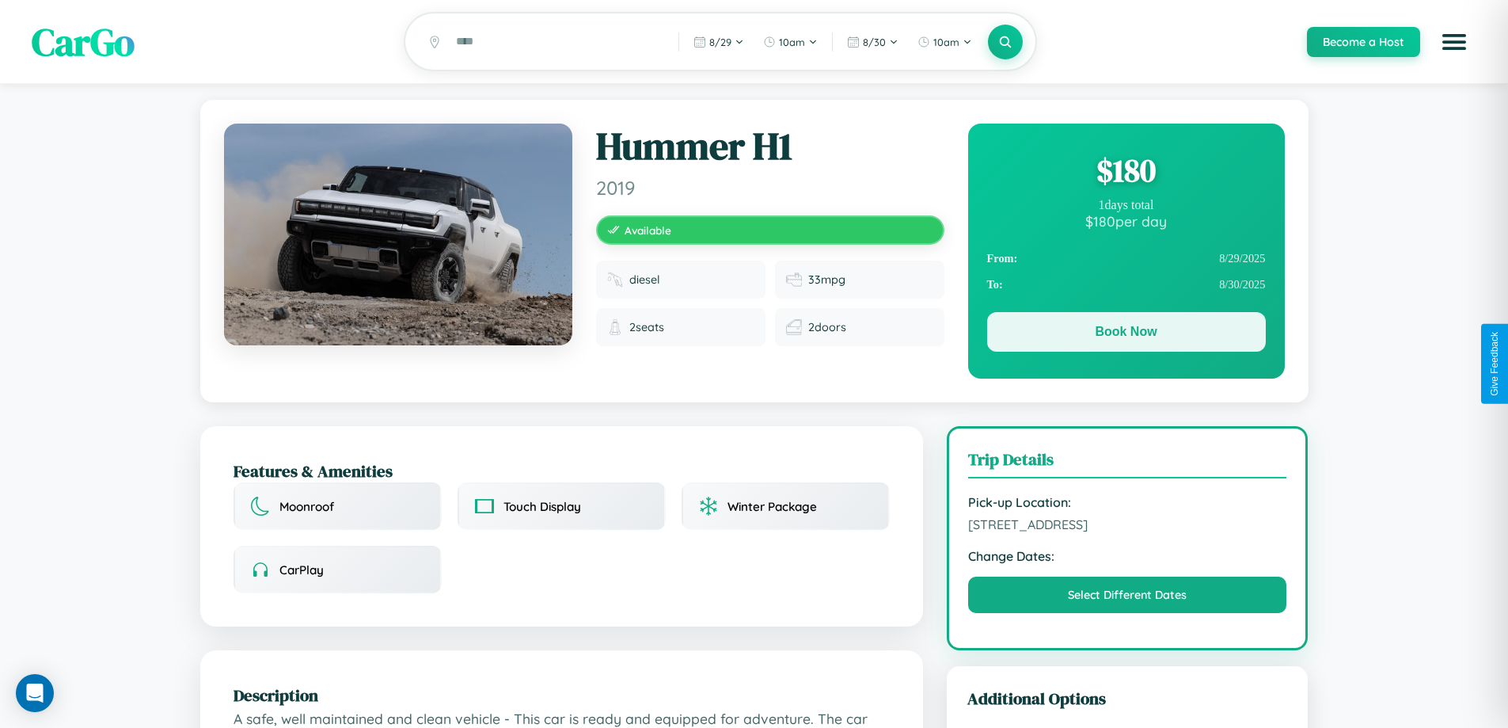
click at [1126, 335] on button "Book Now" at bounding box center [1126, 332] width 279 height 40
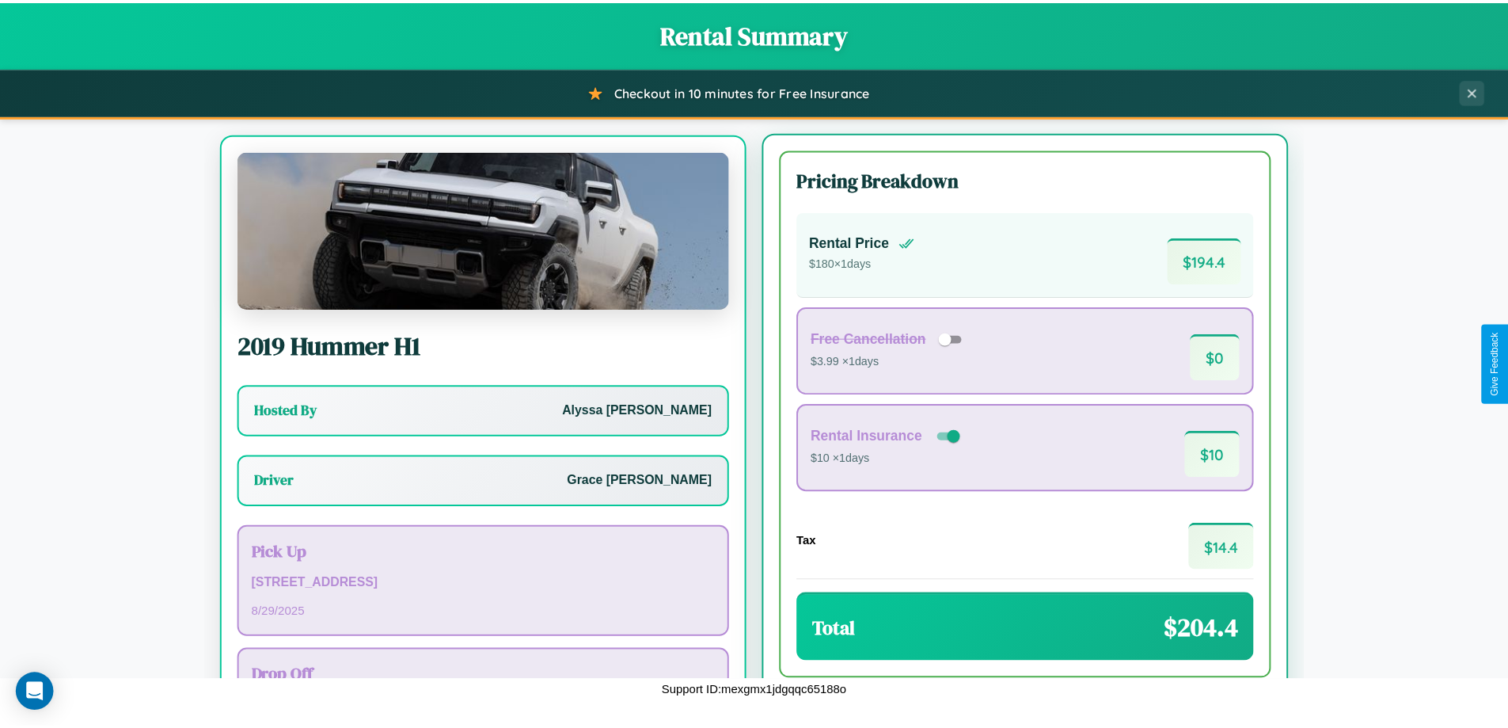
scroll to position [74, 0]
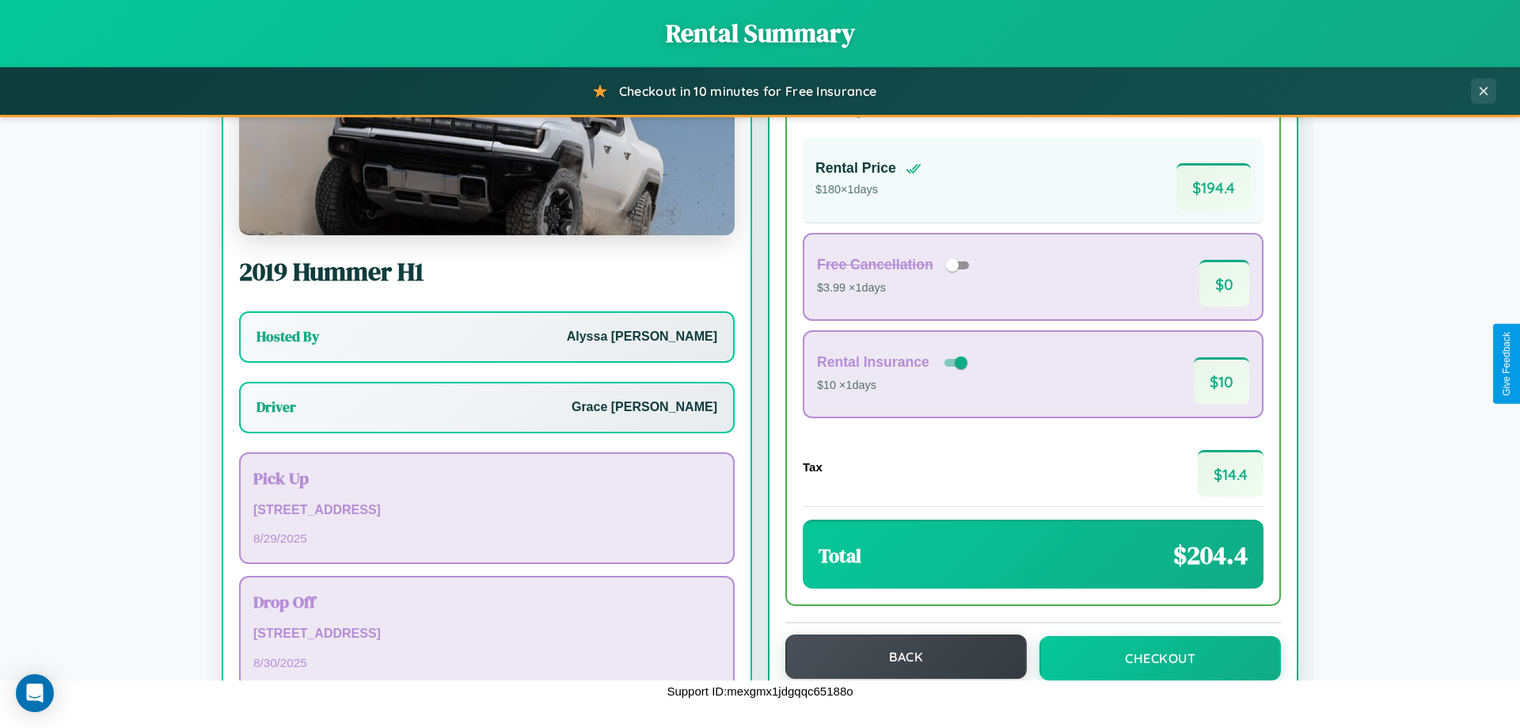
click at [899, 656] on button "Back" at bounding box center [905, 656] width 241 height 44
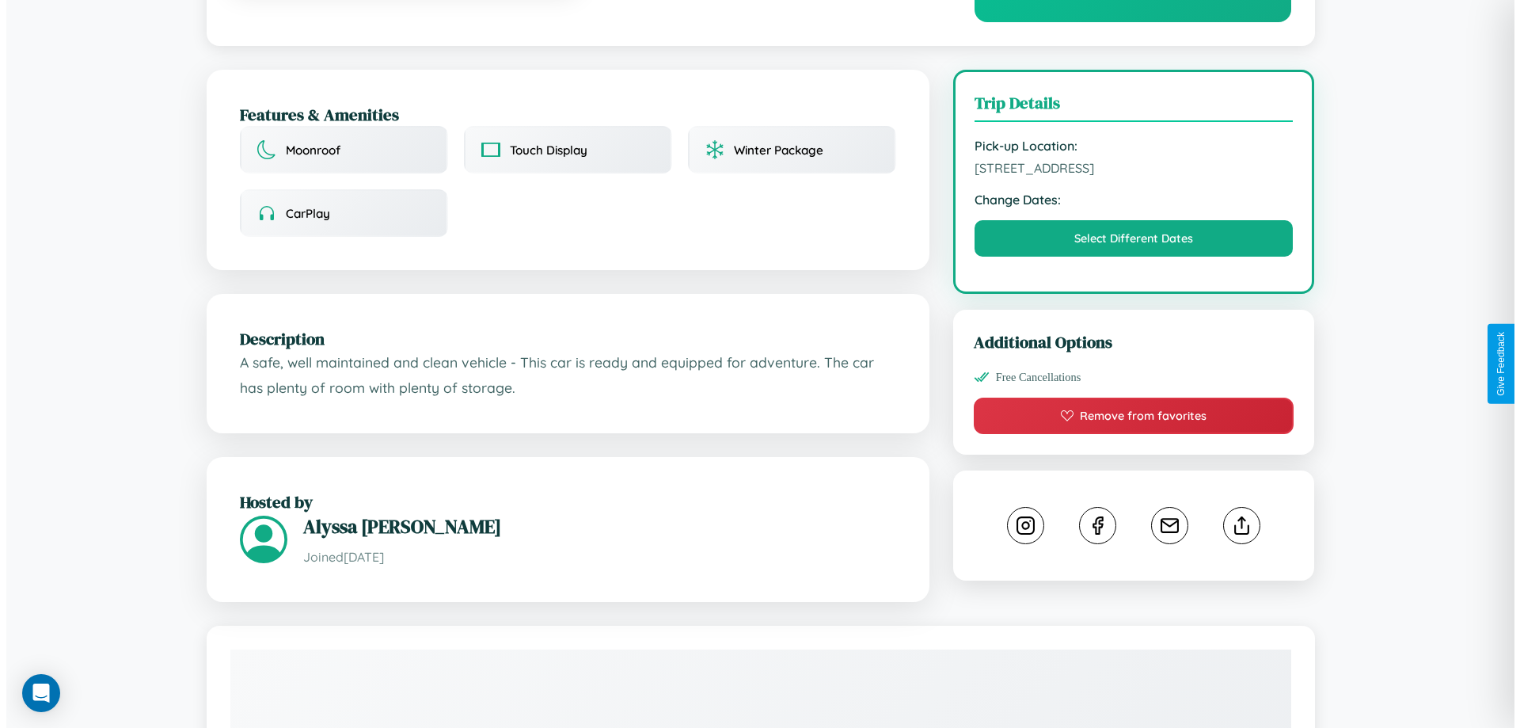
scroll to position [411, 0]
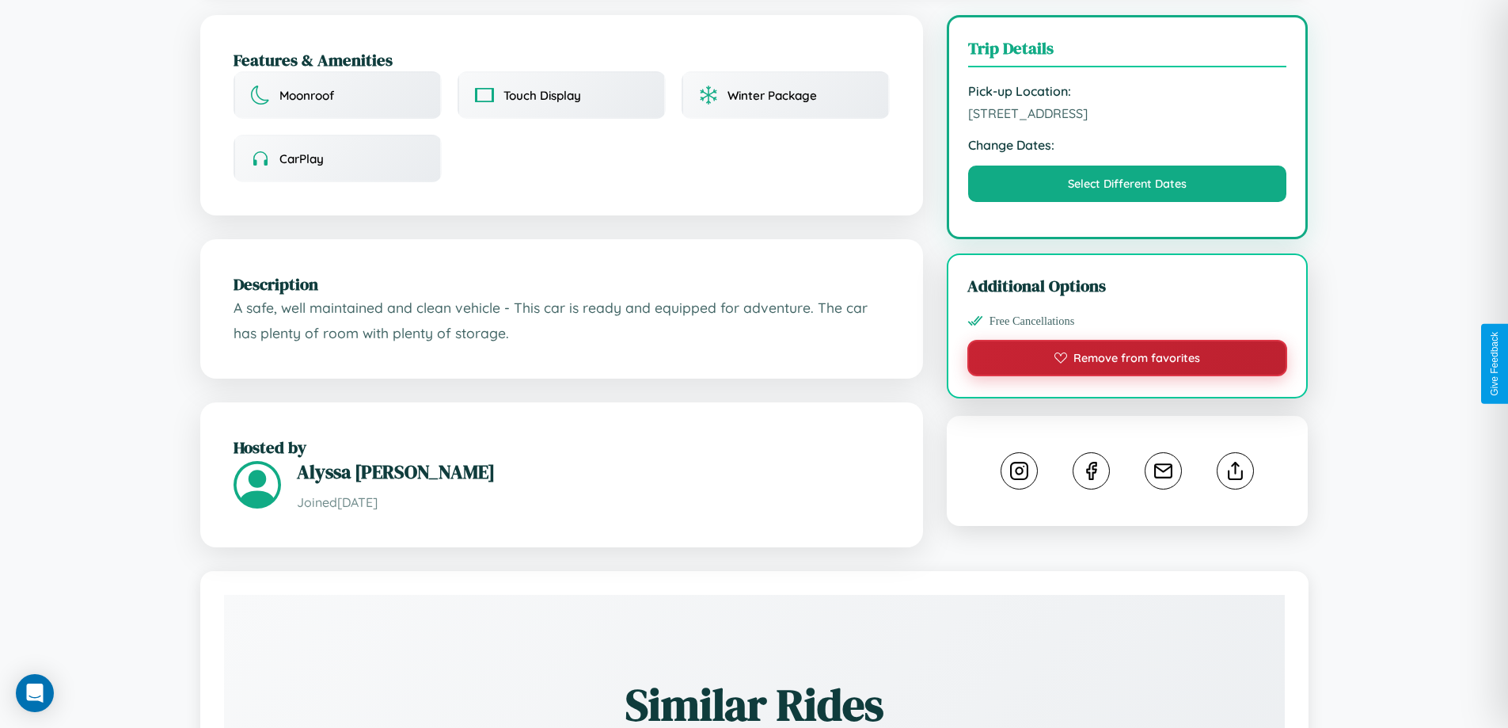
click at [1127, 360] on button "Remove from favorites" at bounding box center [1127, 358] width 321 height 36
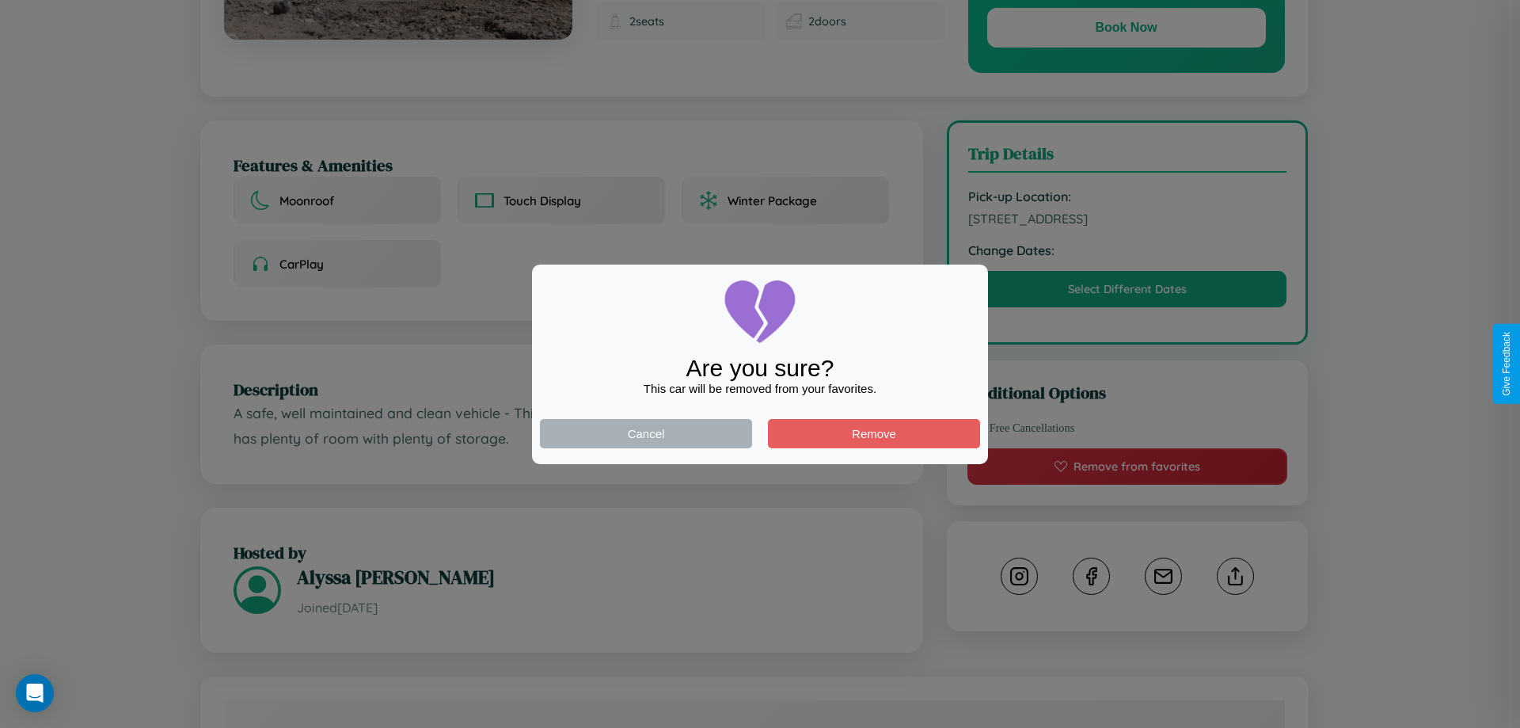
scroll to position [0, 0]
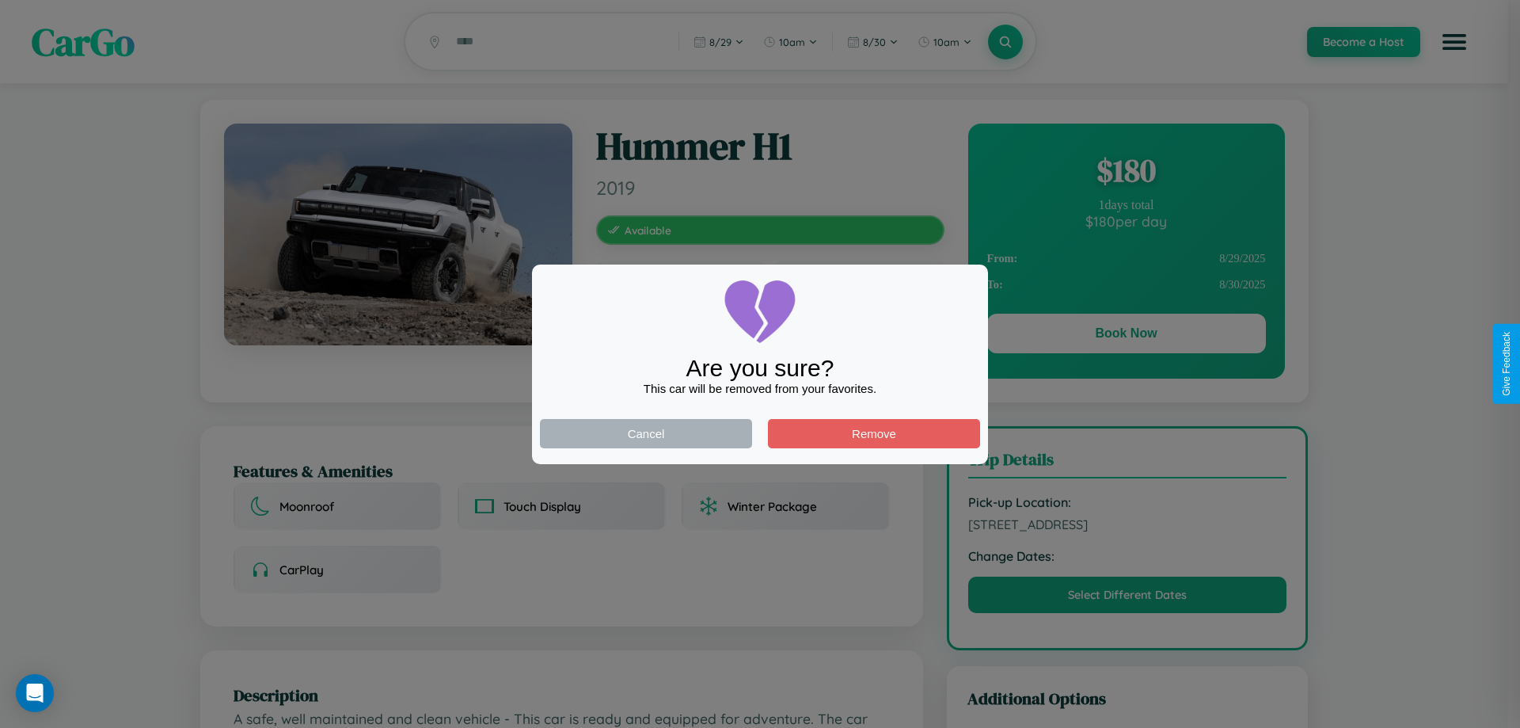
click at [1126, 336] on div at bounding box center [760, 364] width 1520 height 728
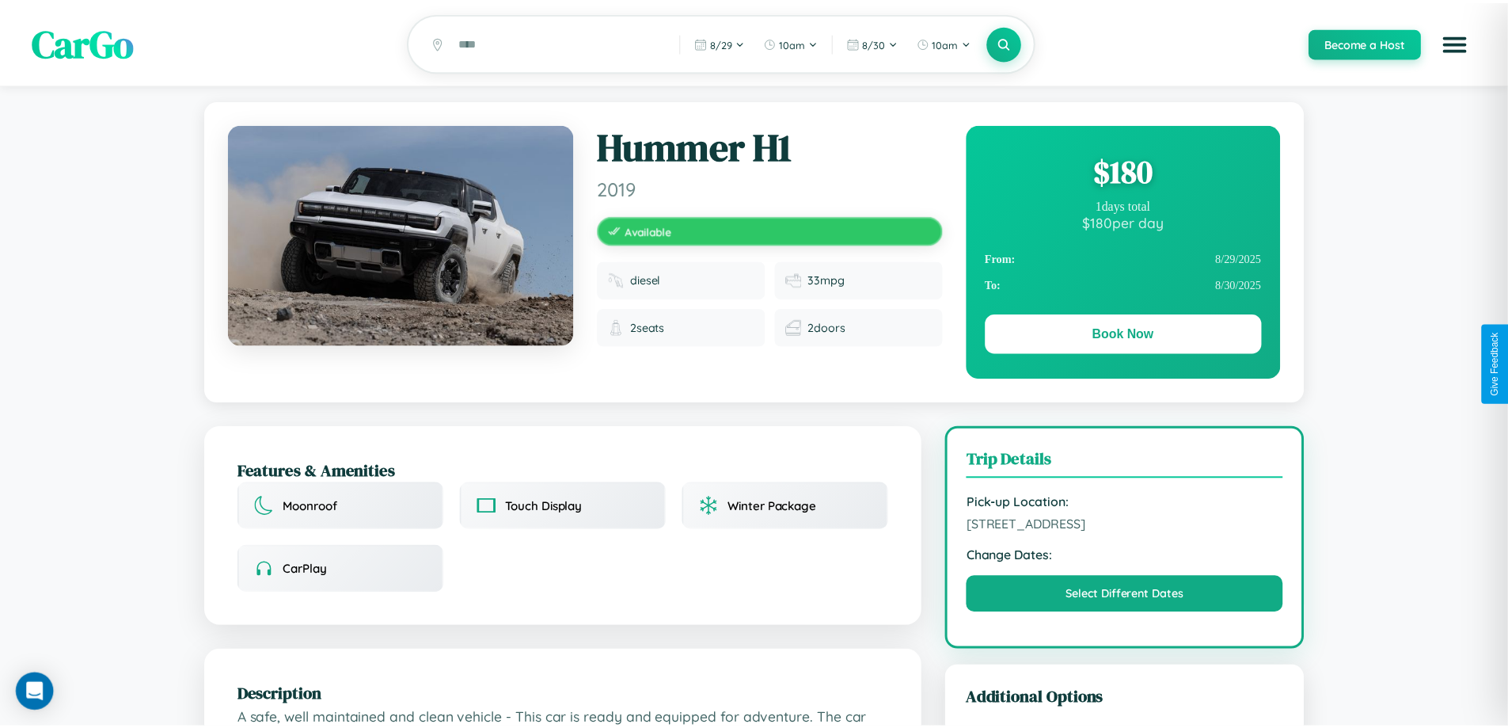
scroll to position [411, 0]
